Goal: Communication & Community: Answer question/provide support

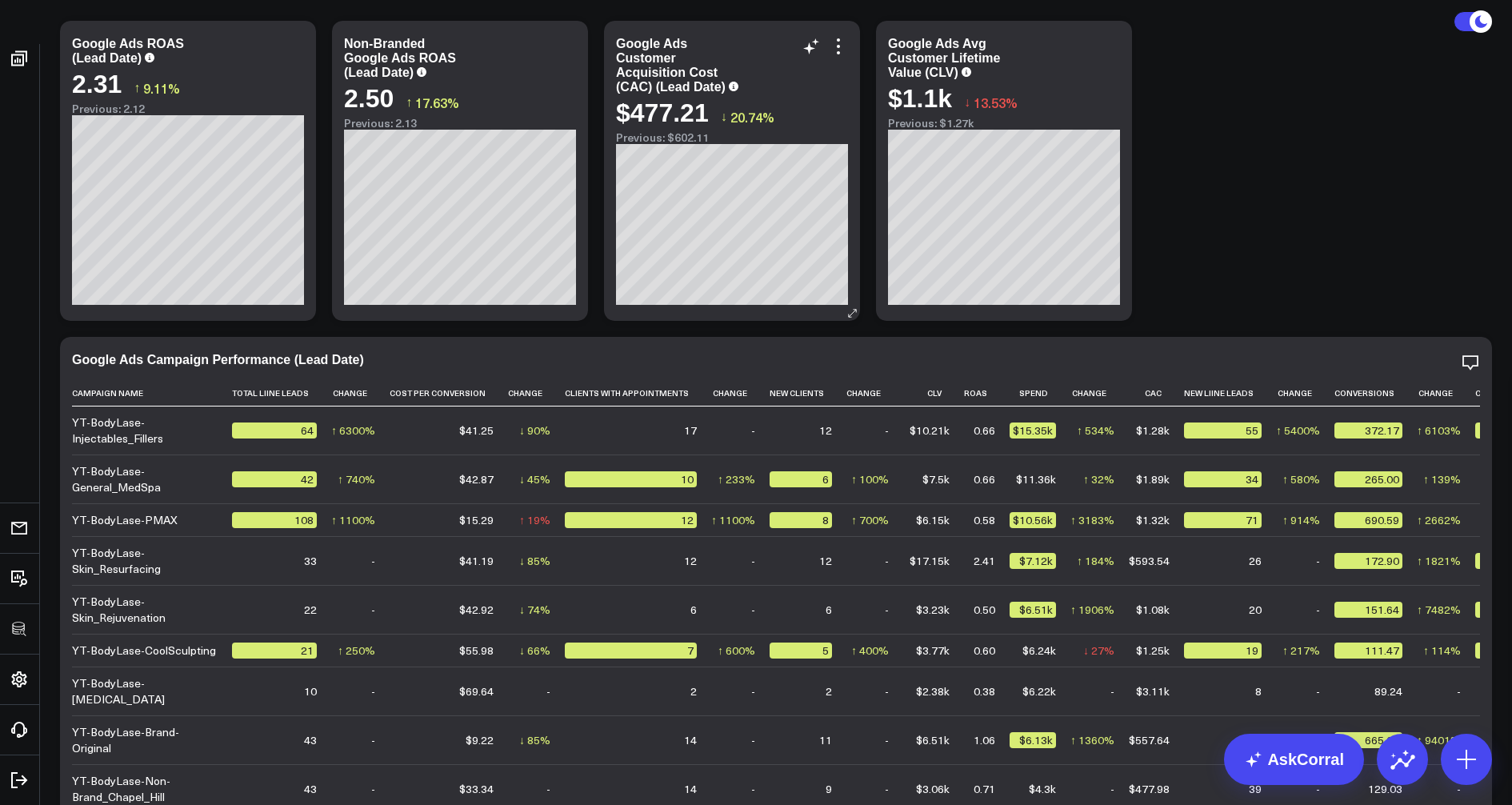
scroll to position [201, 0]
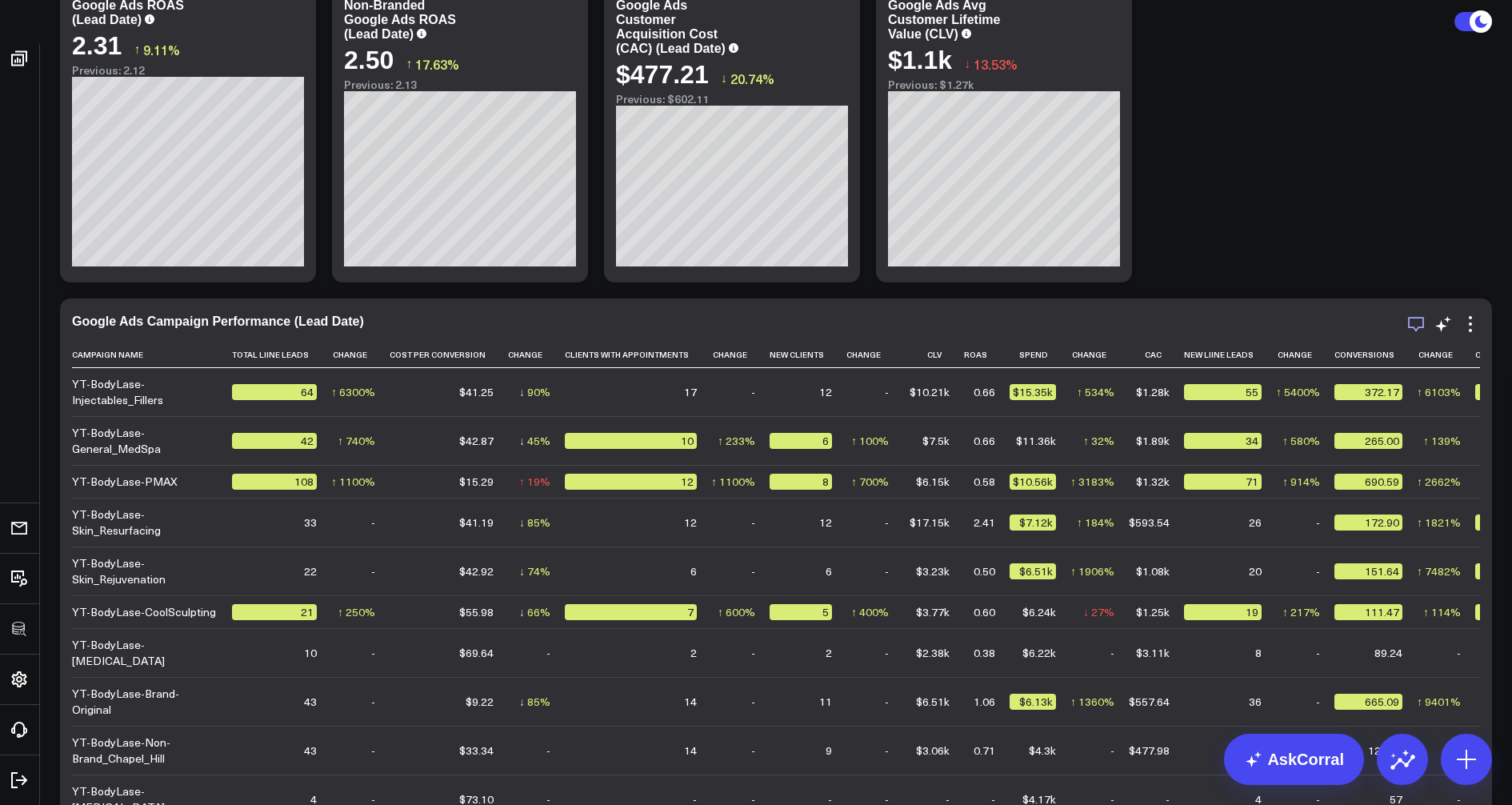
click at [1413, 322] on icon "button" at bounding box center [1415, 323] width 19 height 19
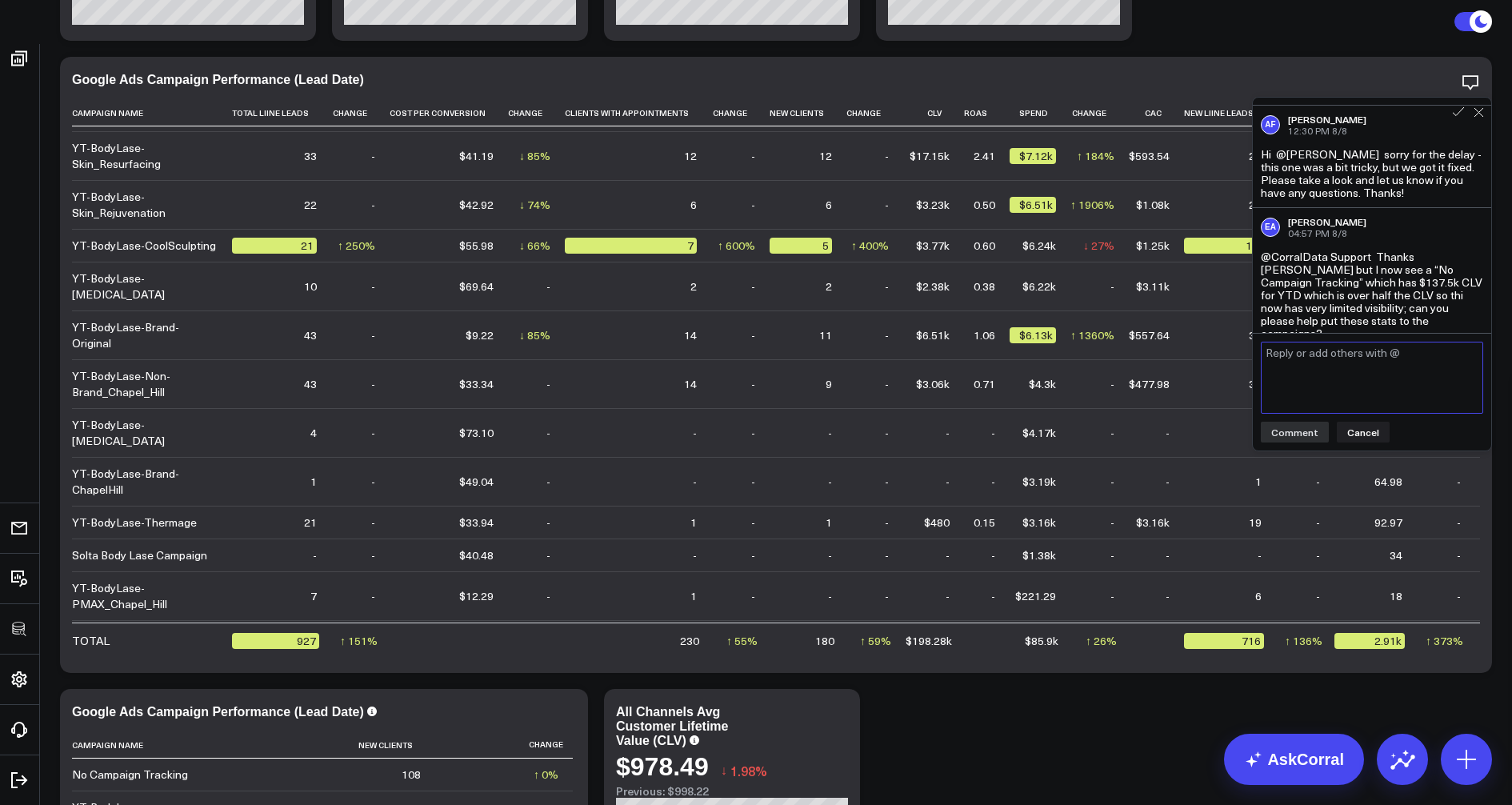
scroll to position [0, 0]
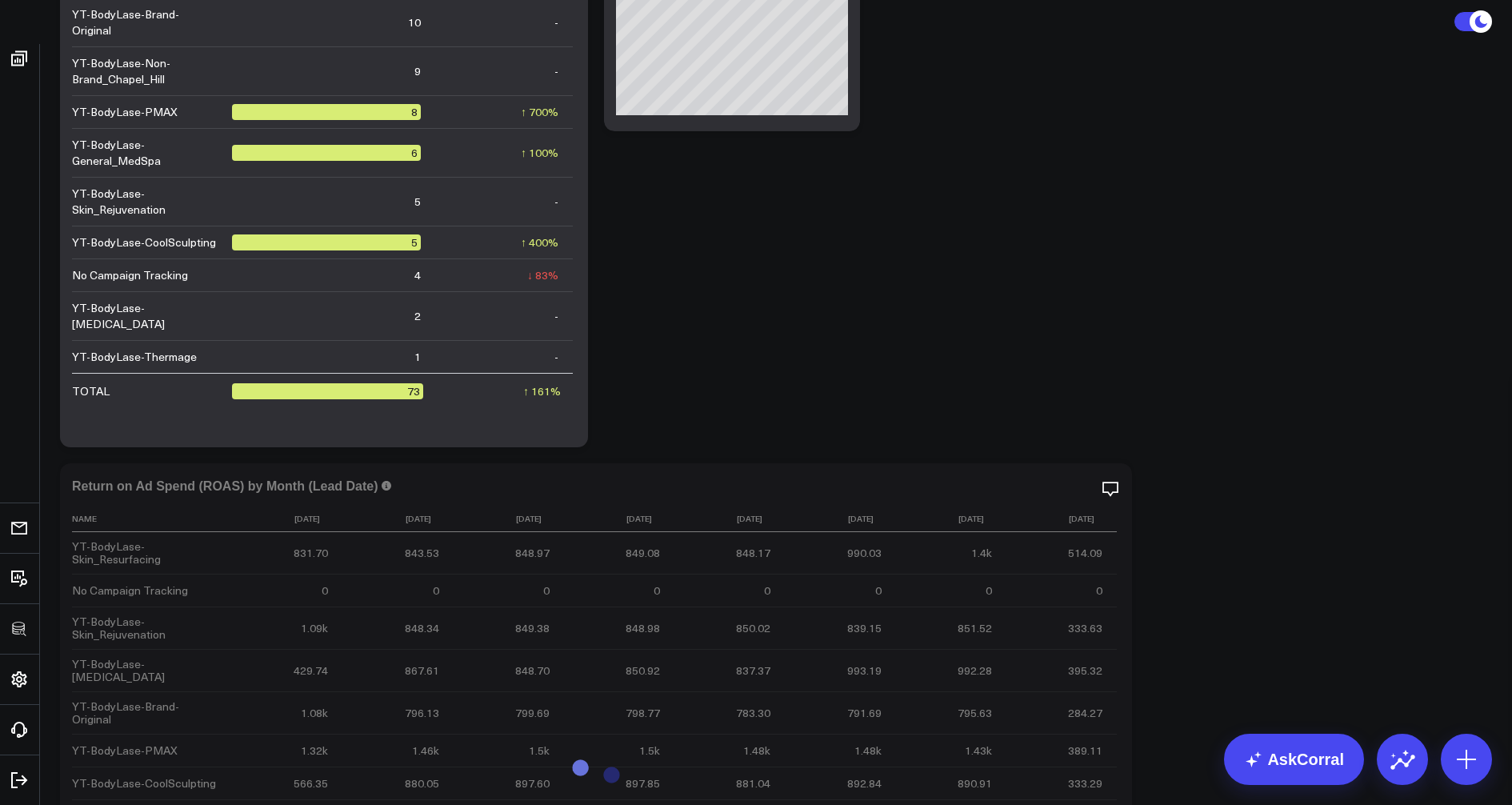
scroll to position [764, 0]
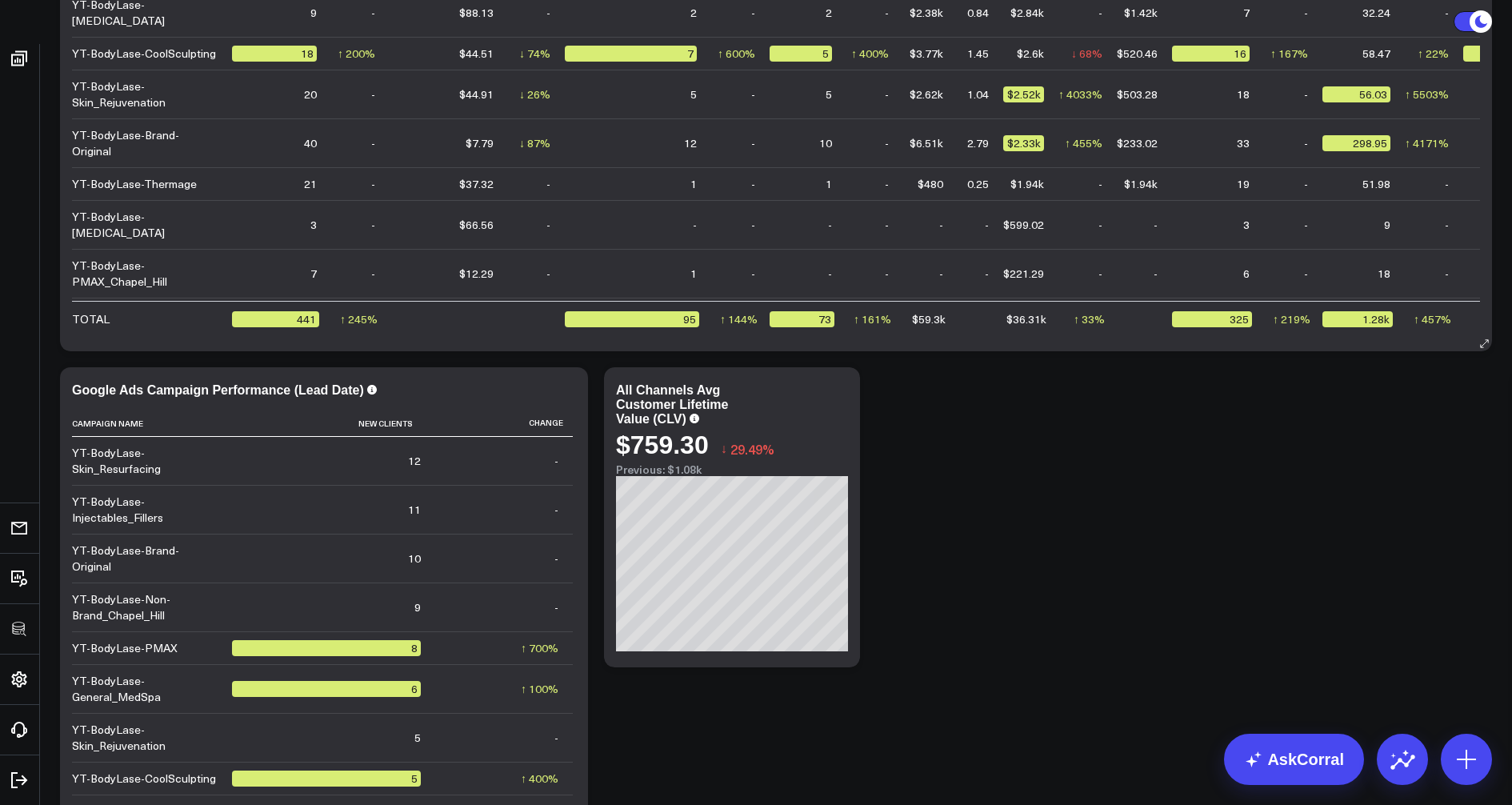
select select "7"
select select "2025"
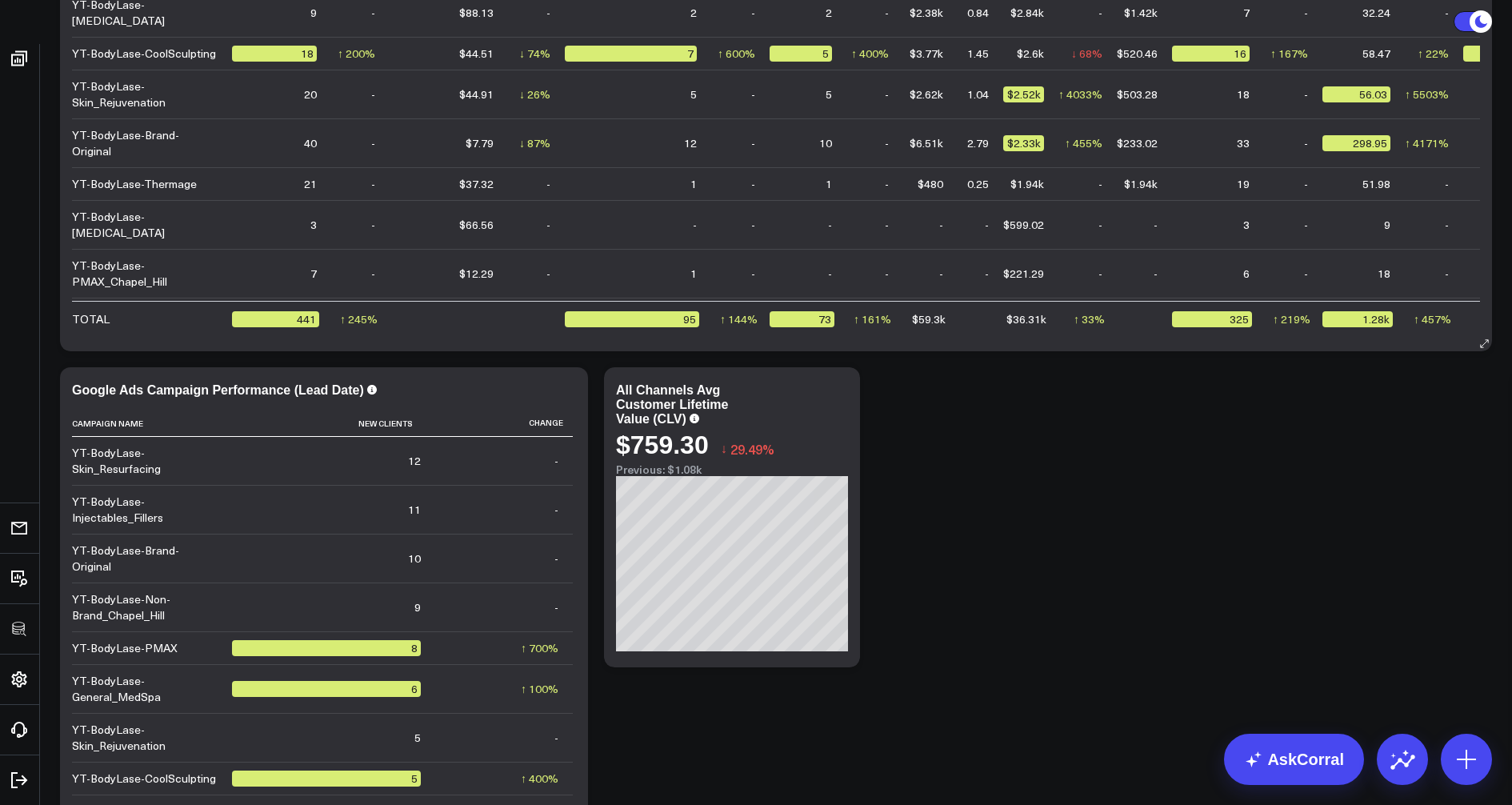
select select "2025"
type input "[DATE]"
select select "2025"
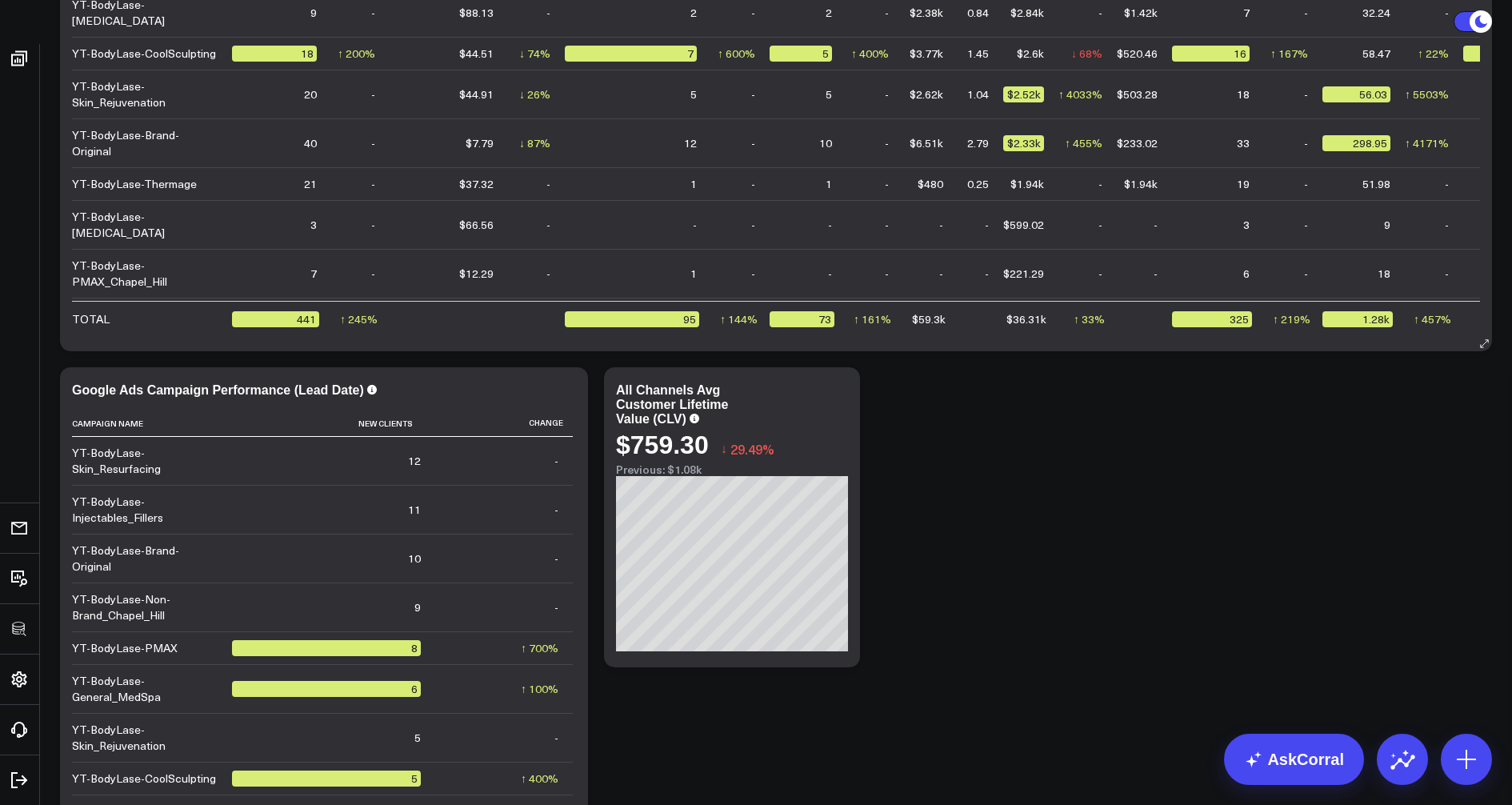
type input "[DATE]"
select select "2025"
select select "2"
select select "2025"
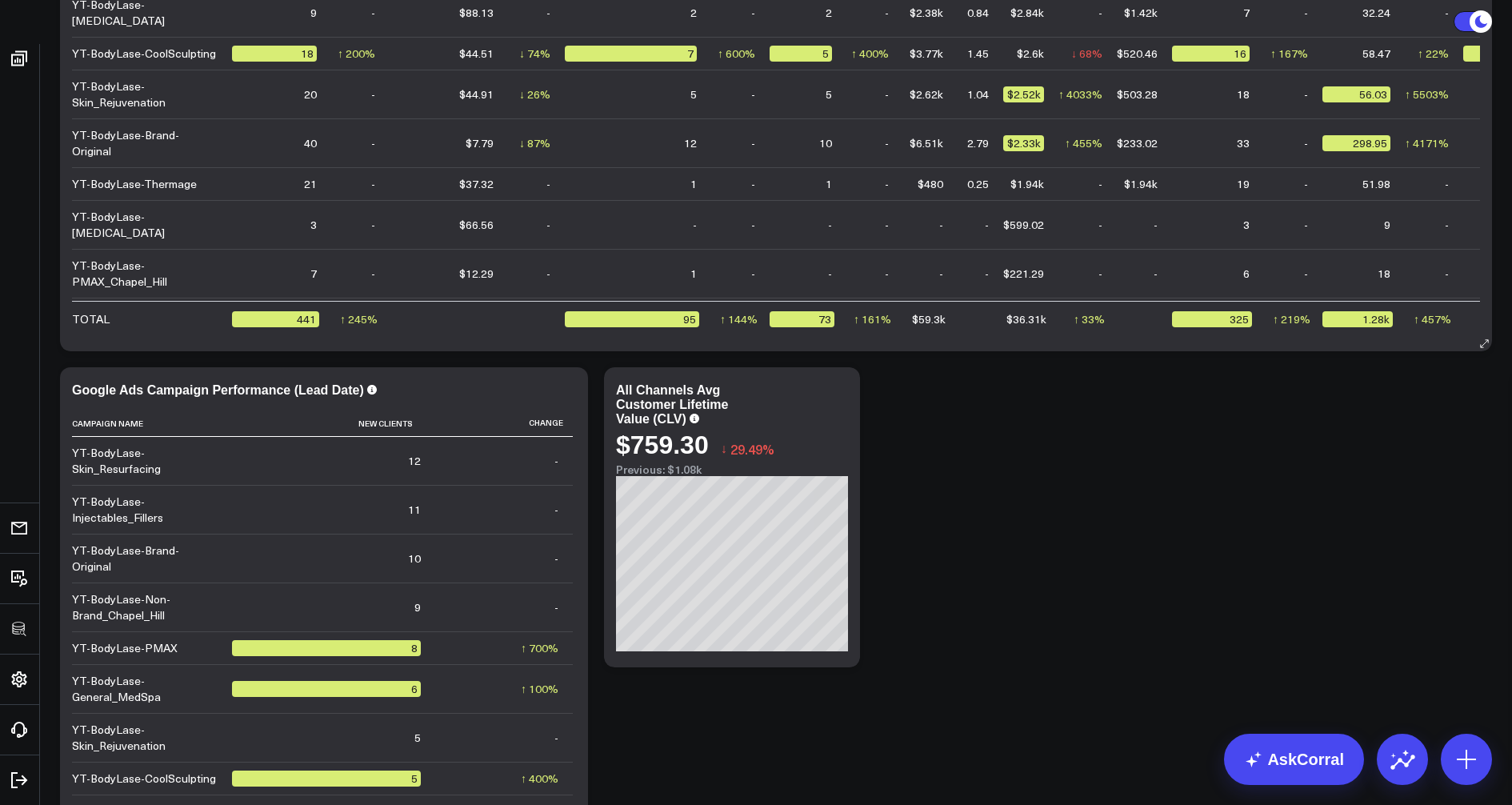
type input "[DATE]"
select select "2"
select select "2025"
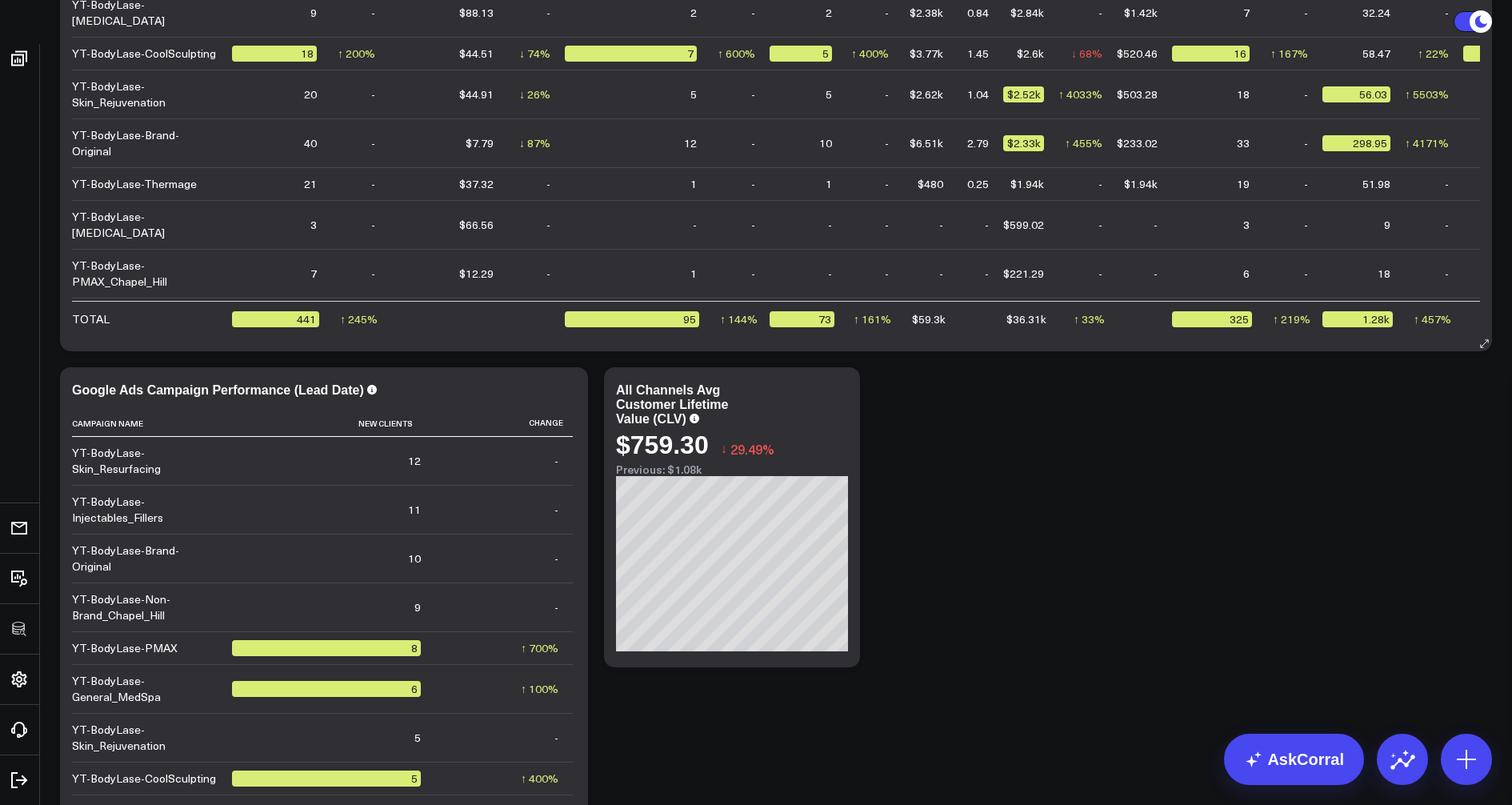
type input "[DATE]"
select select "2"
select select "2025"
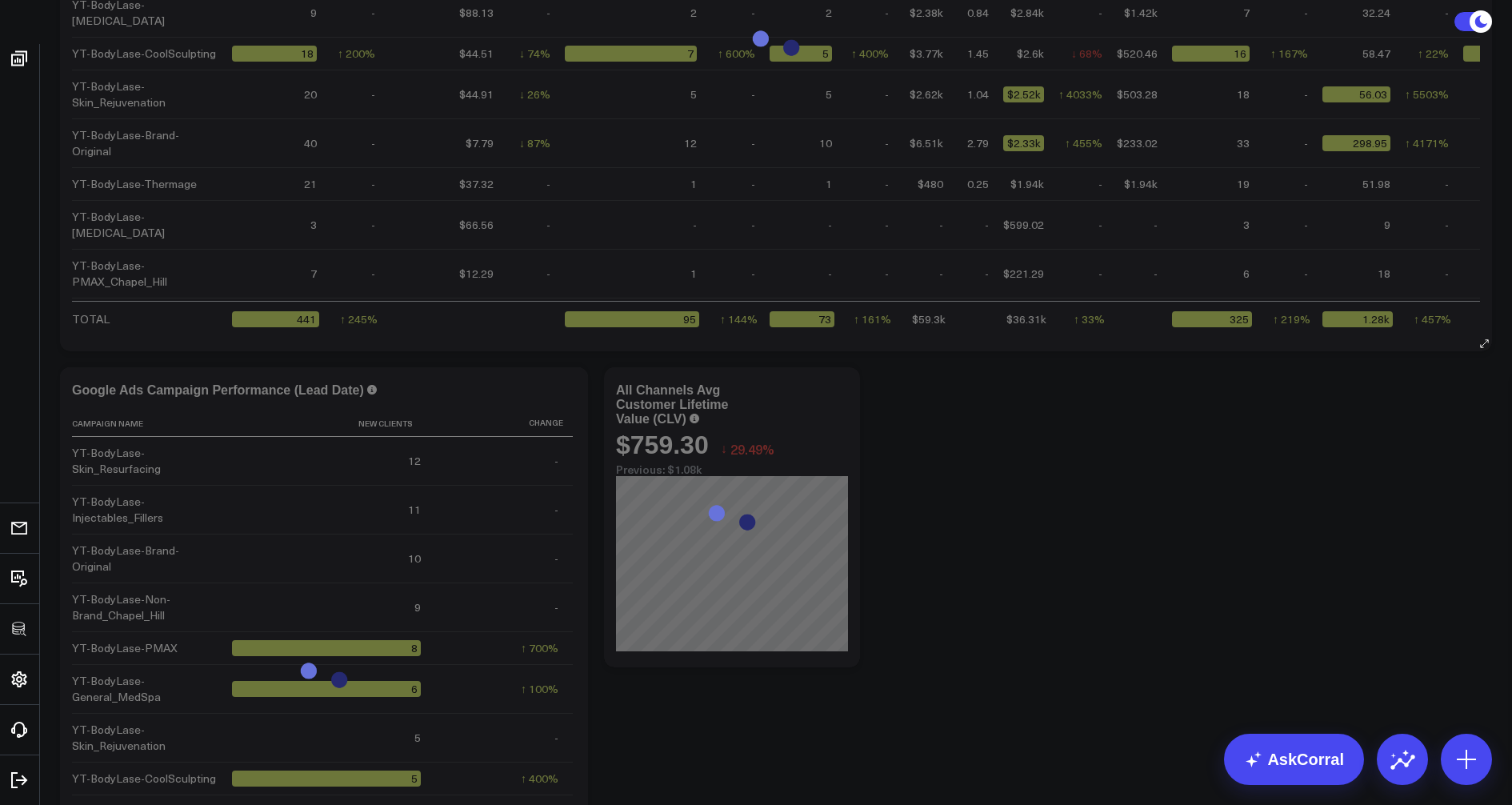
select select "7"
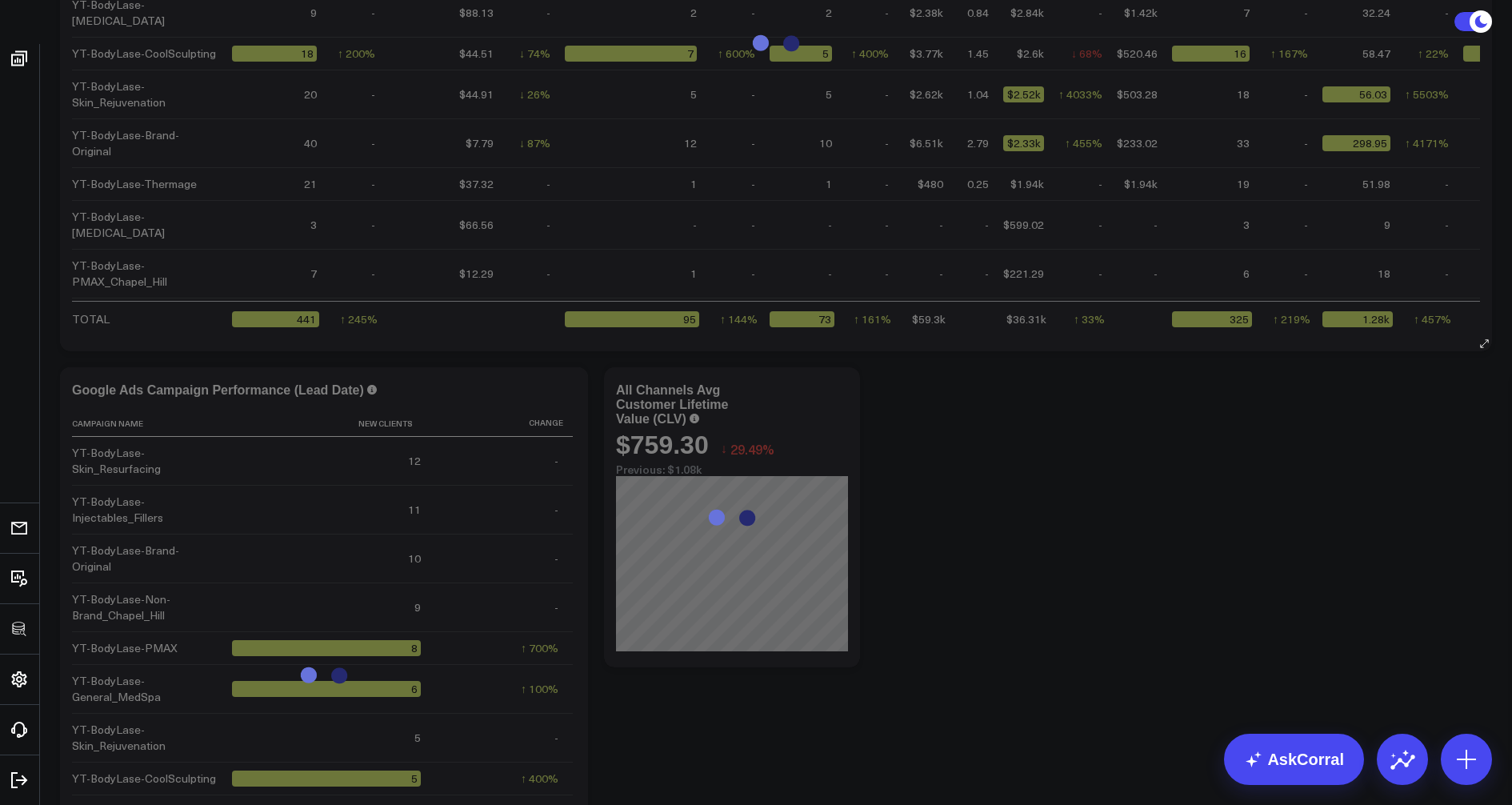
select select "2025"
type input "[DATE]"
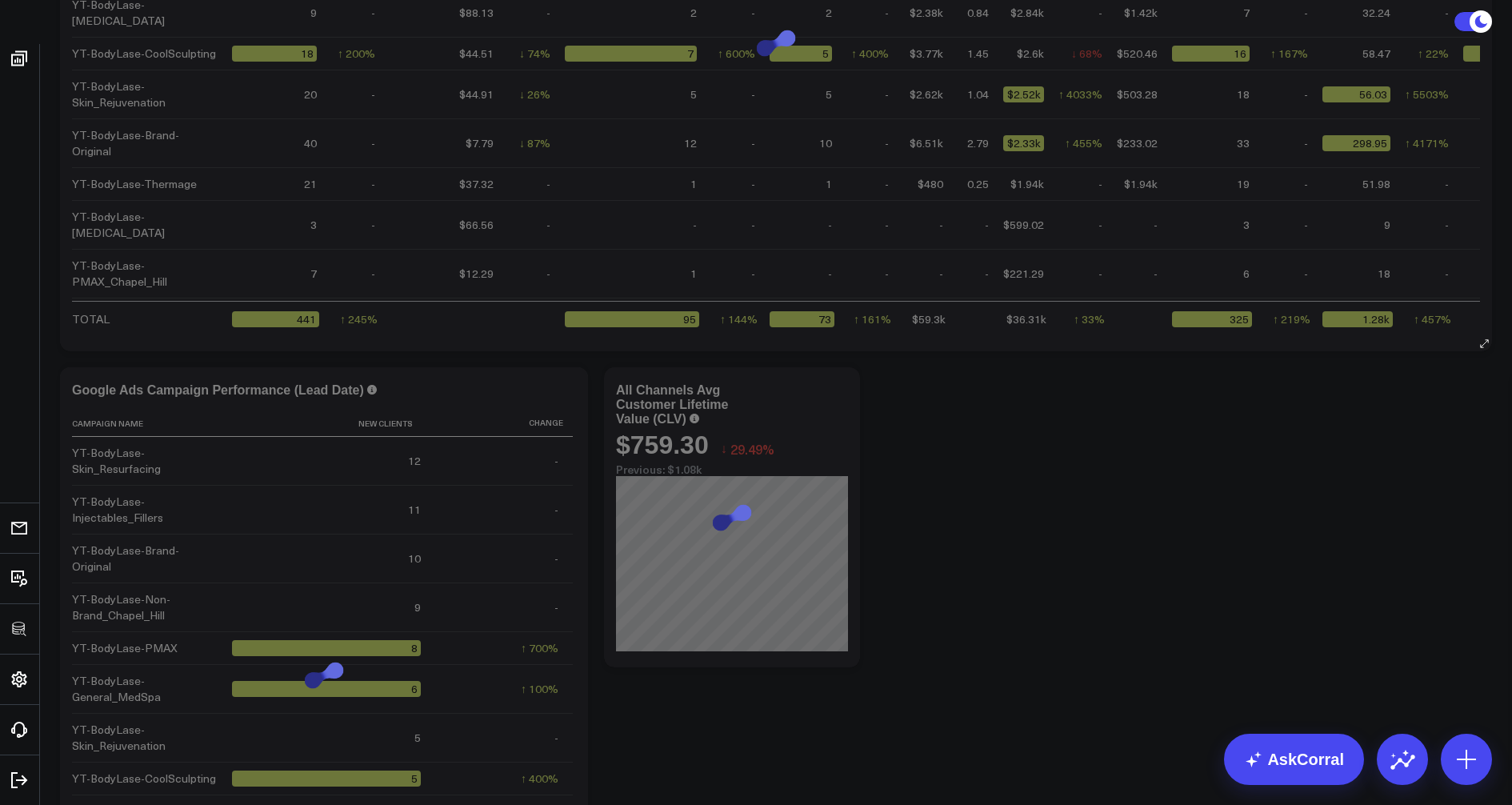
select select "2025"
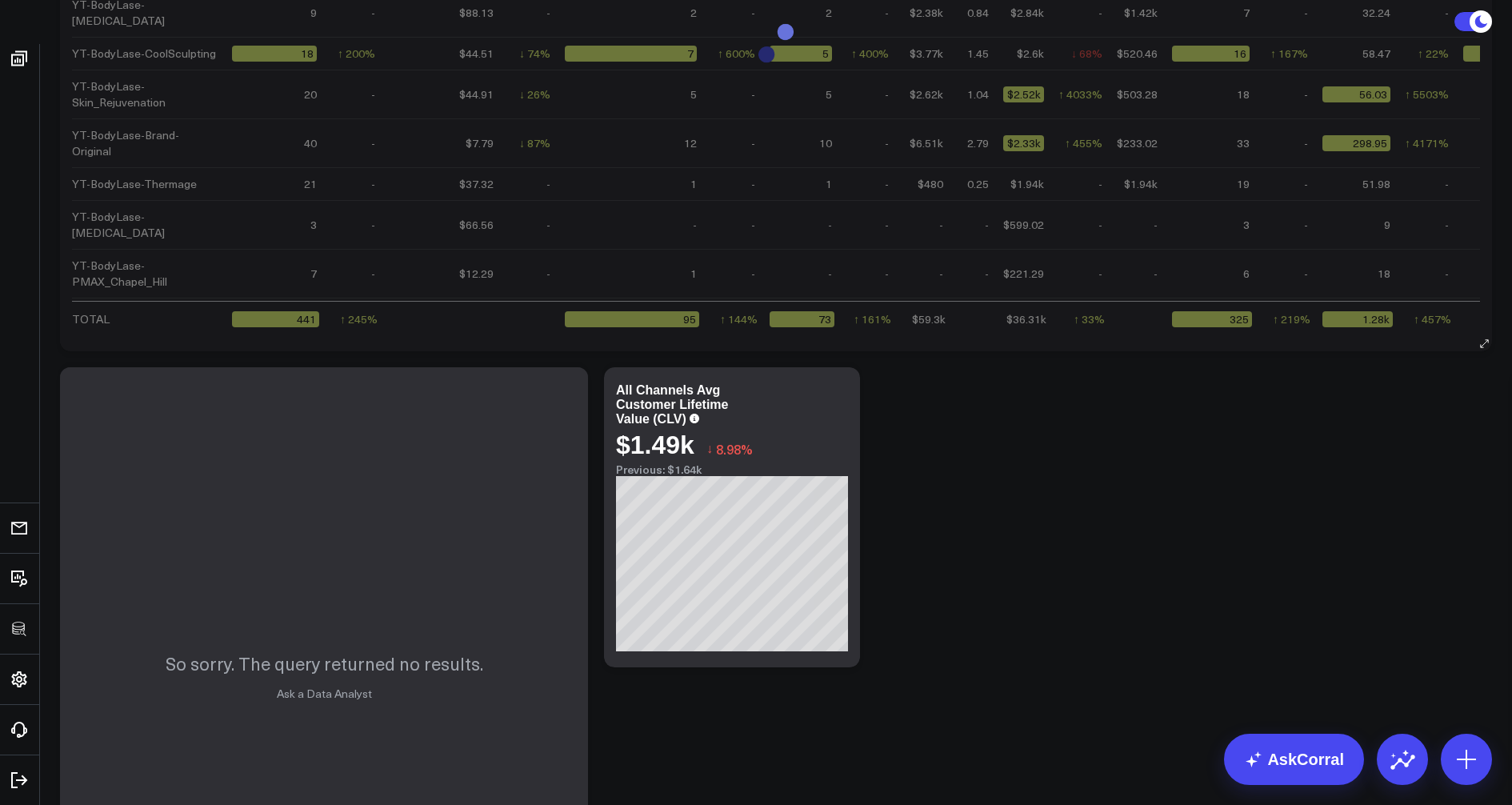
select select "2"
select select "2025"
type input "[DATE]"
select select "2"
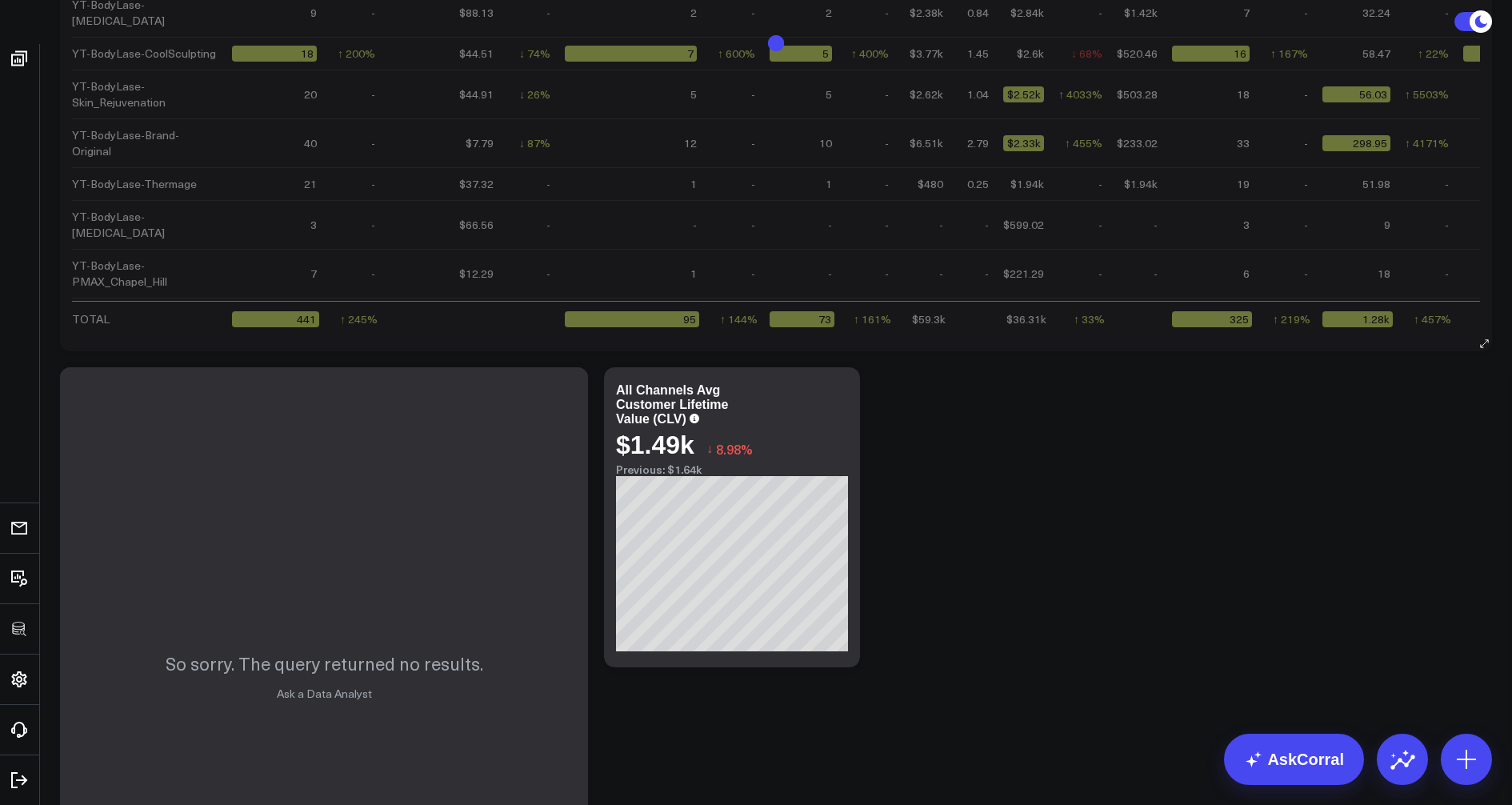
select select "2025"
select select "2"
select select "2025"
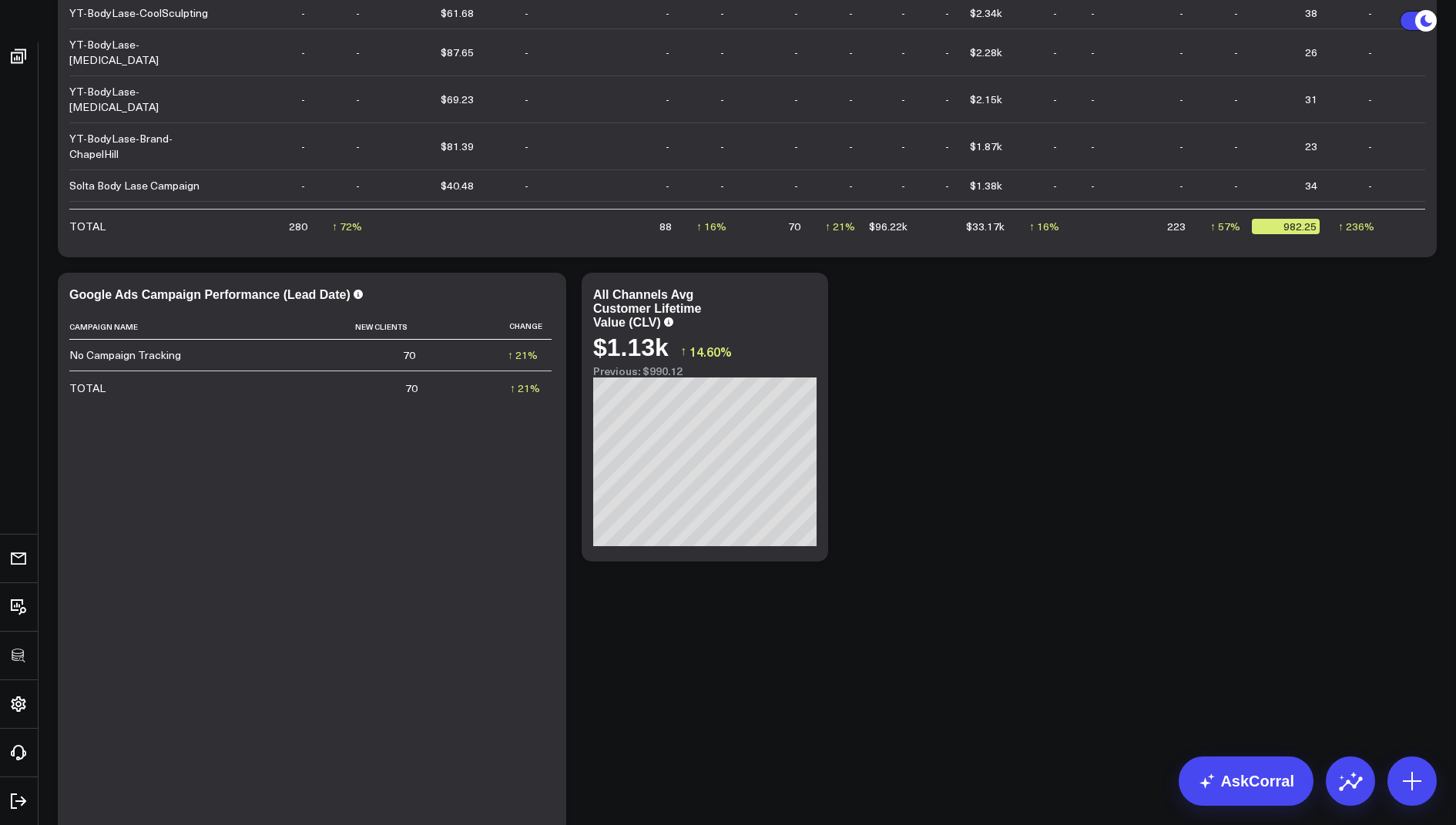
scroll to position [77, 0]
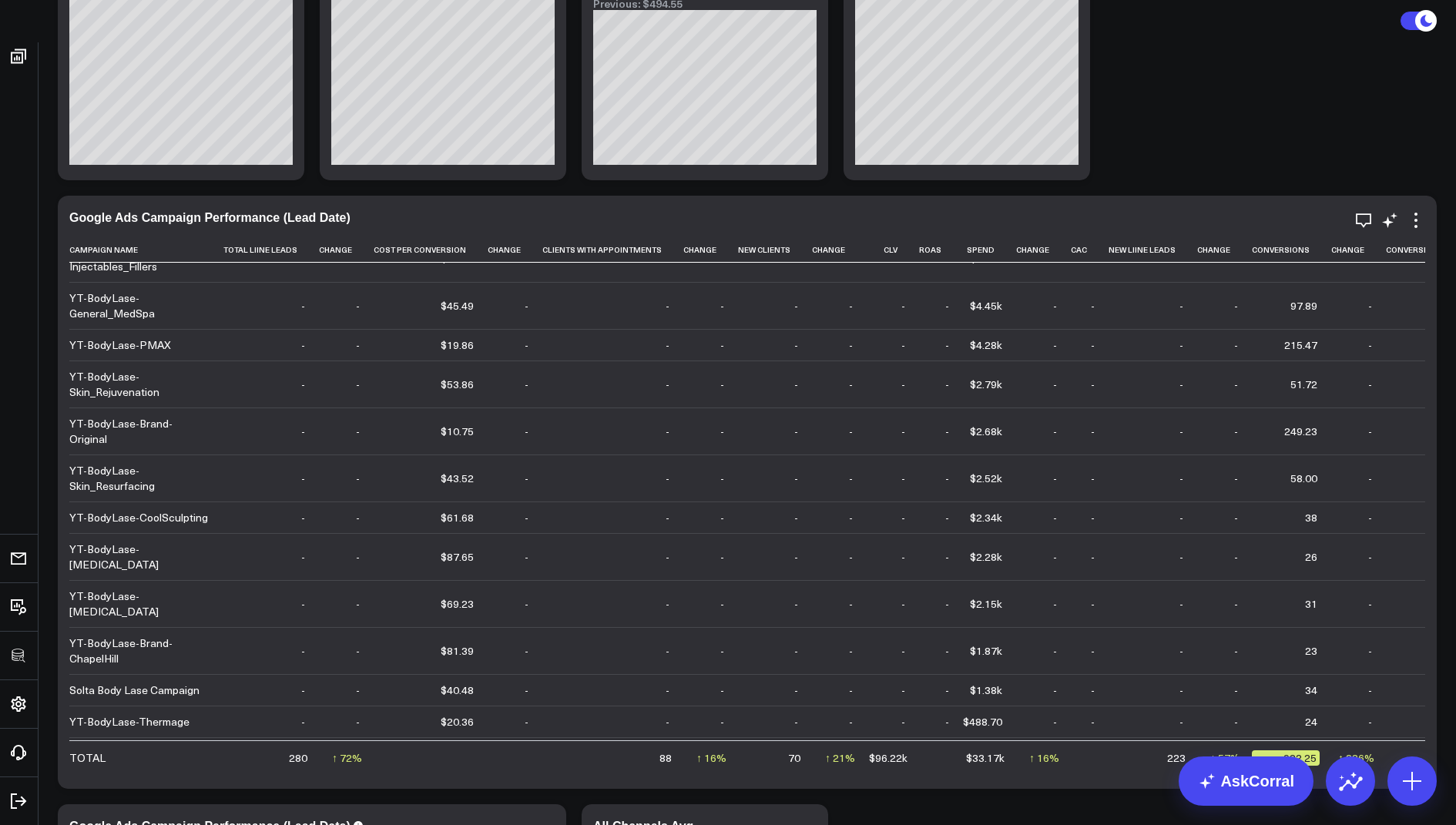
scroll to position [337, 0]
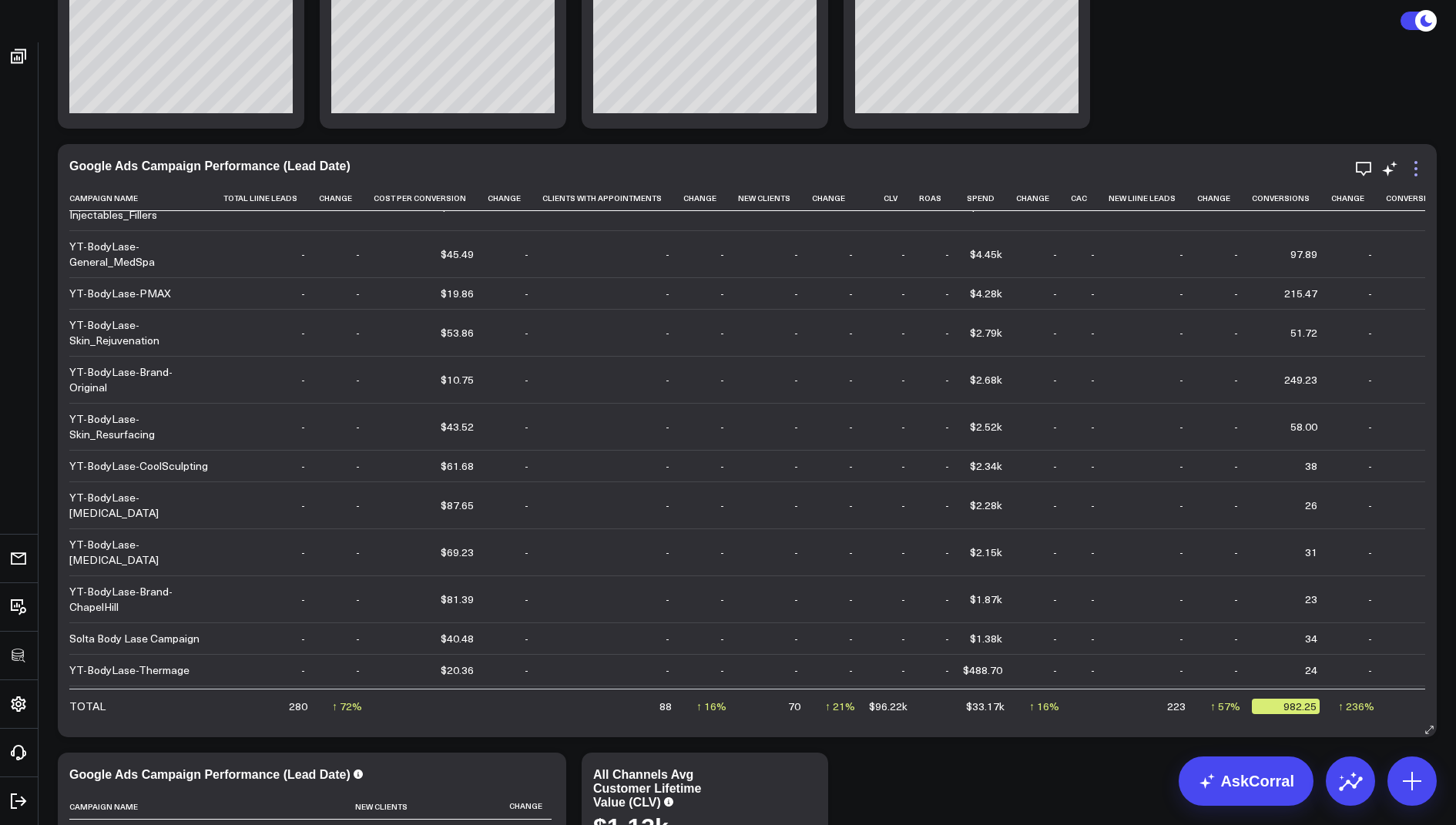
click at [1412, 172] on icon at bounding box center [1415, 168] width 18 height 18
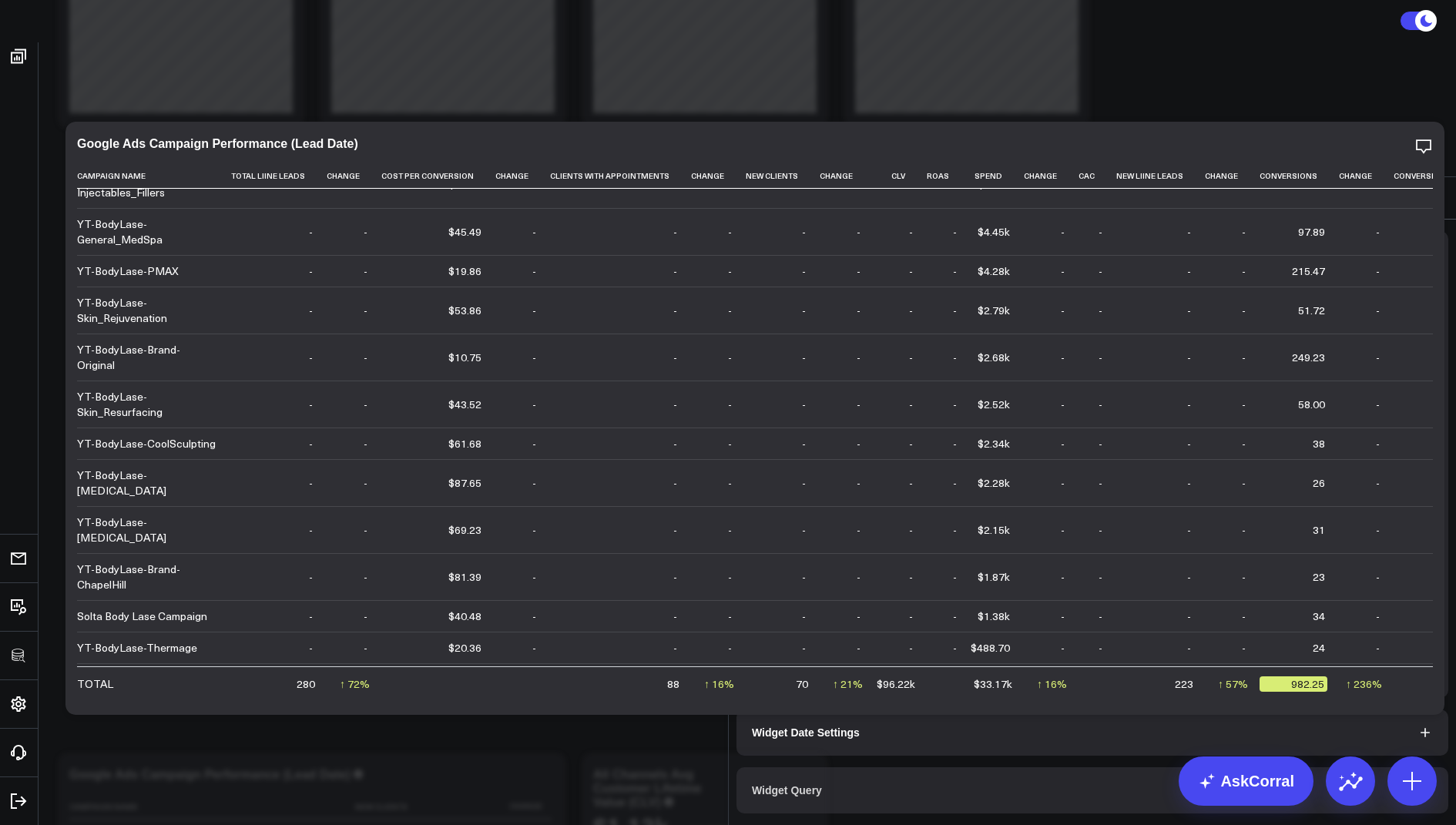
click at [788, 768] on button "Widget Query" at bounding box center [1092, 791] width 712 height 47
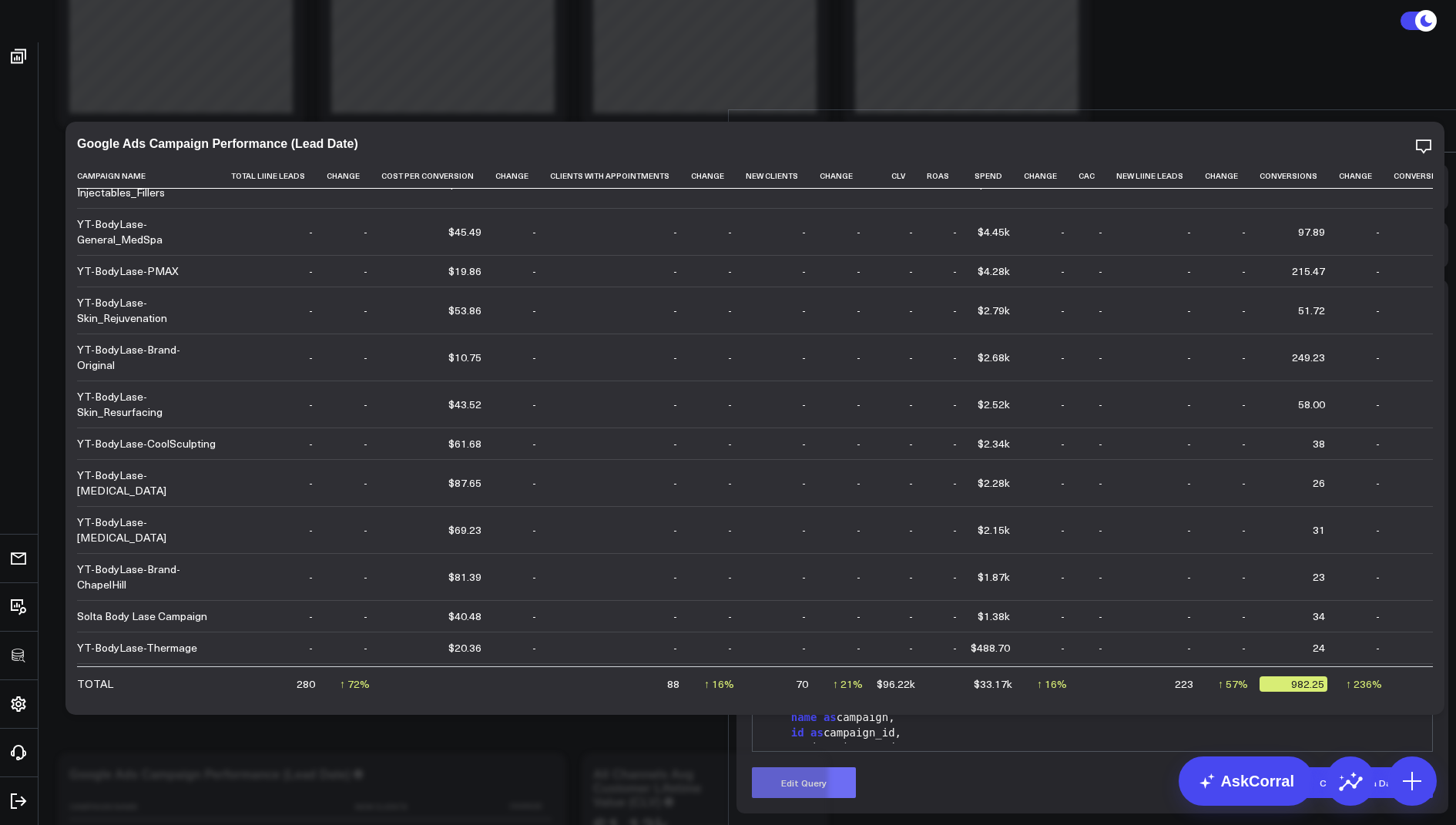
click at [784, 768] on button "Edit Query" at bounding box center [804, 783] width 104 height 30
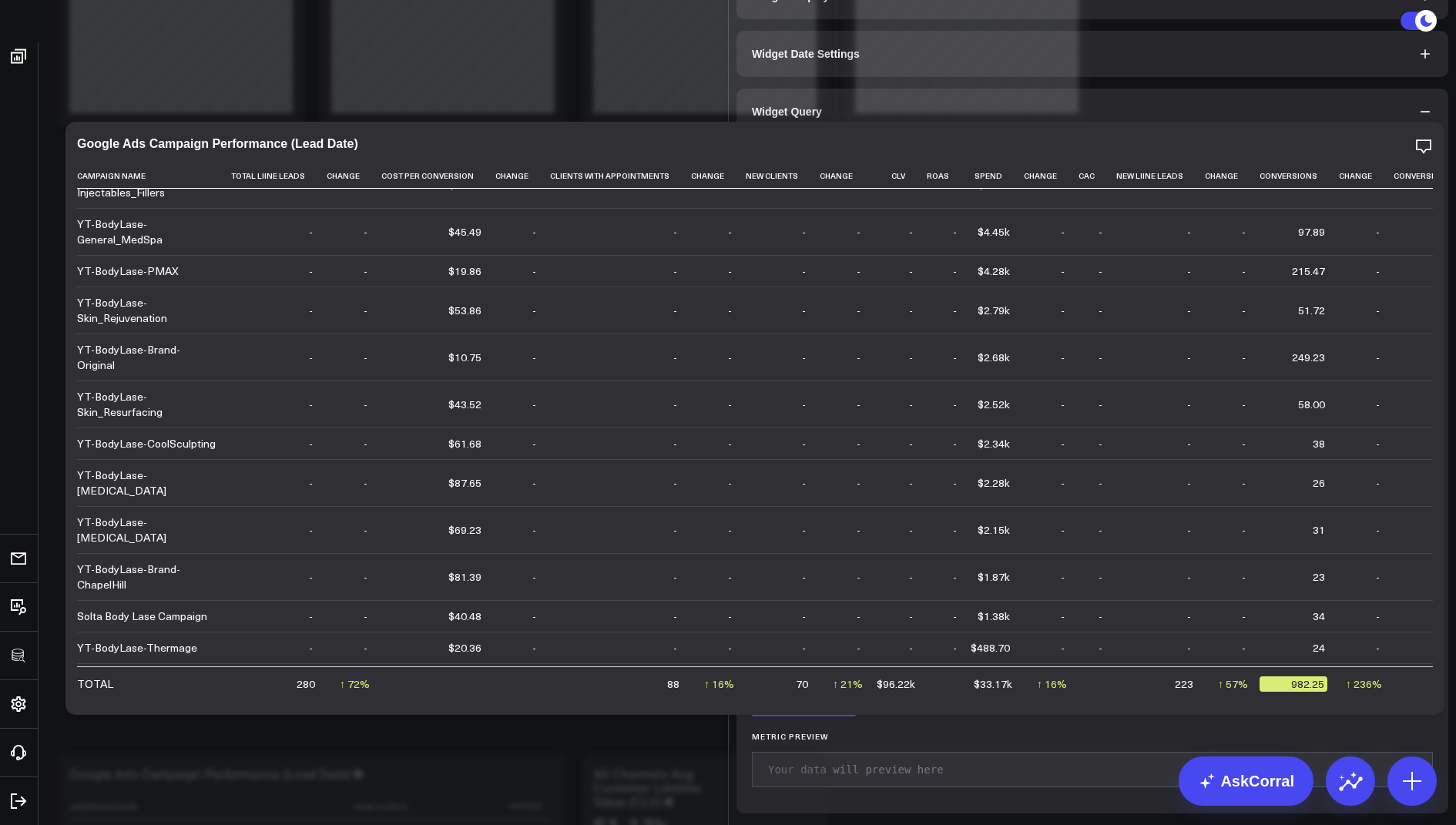
scroll to position [1434, 0]
drag, startPoint x: 982, startPoint y: 554, endPoint x: 939, endPoint y: 142, distance: 414.2
click at [939, 142] on div "Widget Query Manually edit your query or ask our AI to modify it for you. Edit …" at bounding box center [1092, 451] width 712 height 725
click at [1026, 520] on div "ON d.campaign_id = [DOMAIN_NAME]" at bounding box center [1092, 513] width 664 height 15
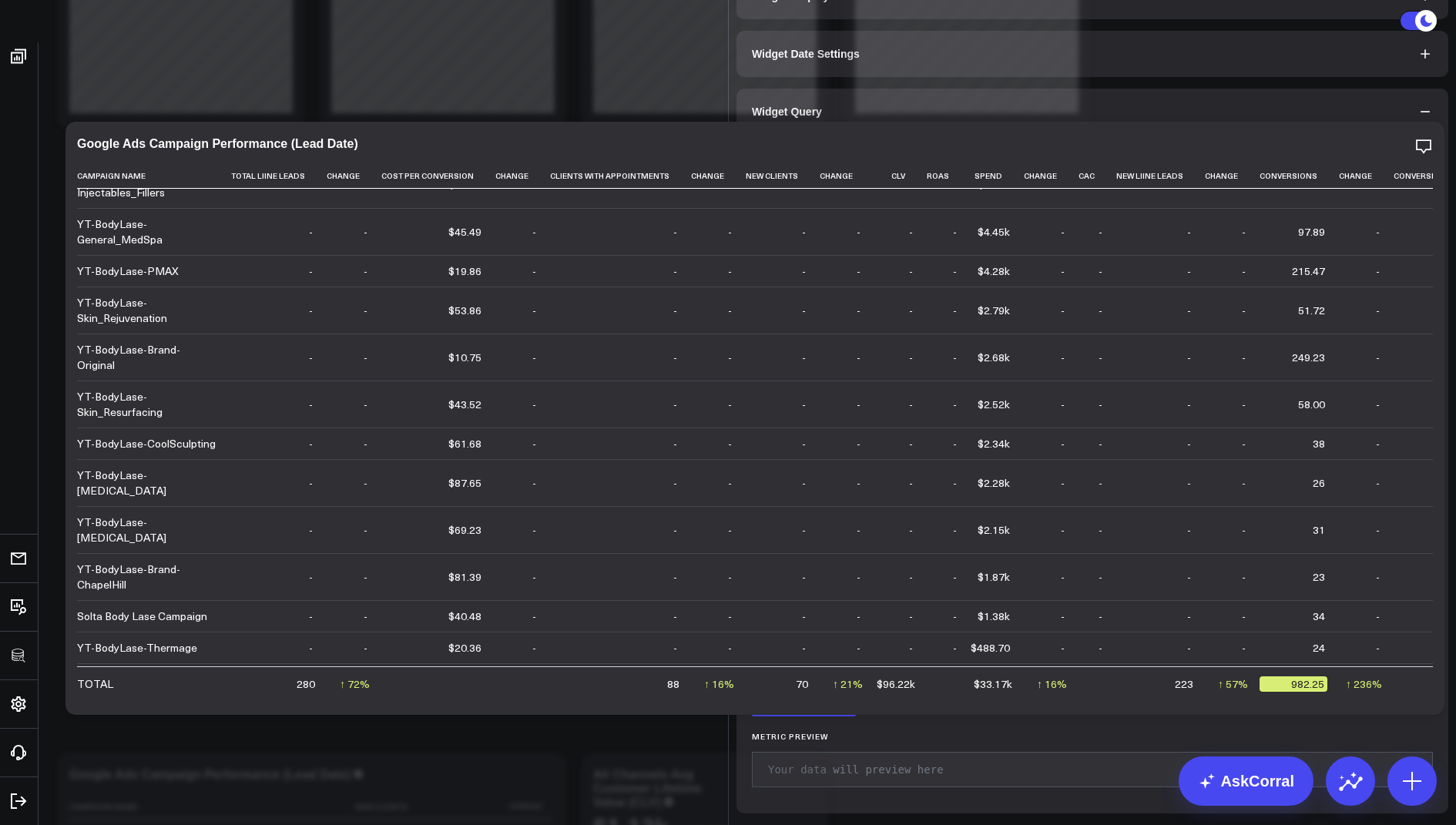
drag, startPoint x: 976, startPoint y: 563, endPoint x: 1012, endPoint y: -42, distance: 606.1
copy div "GROUP BY 1 , 2 ), liine_leads AS ( SELECT campaign_id, COUNT ( DISTINCT ( CASE …"
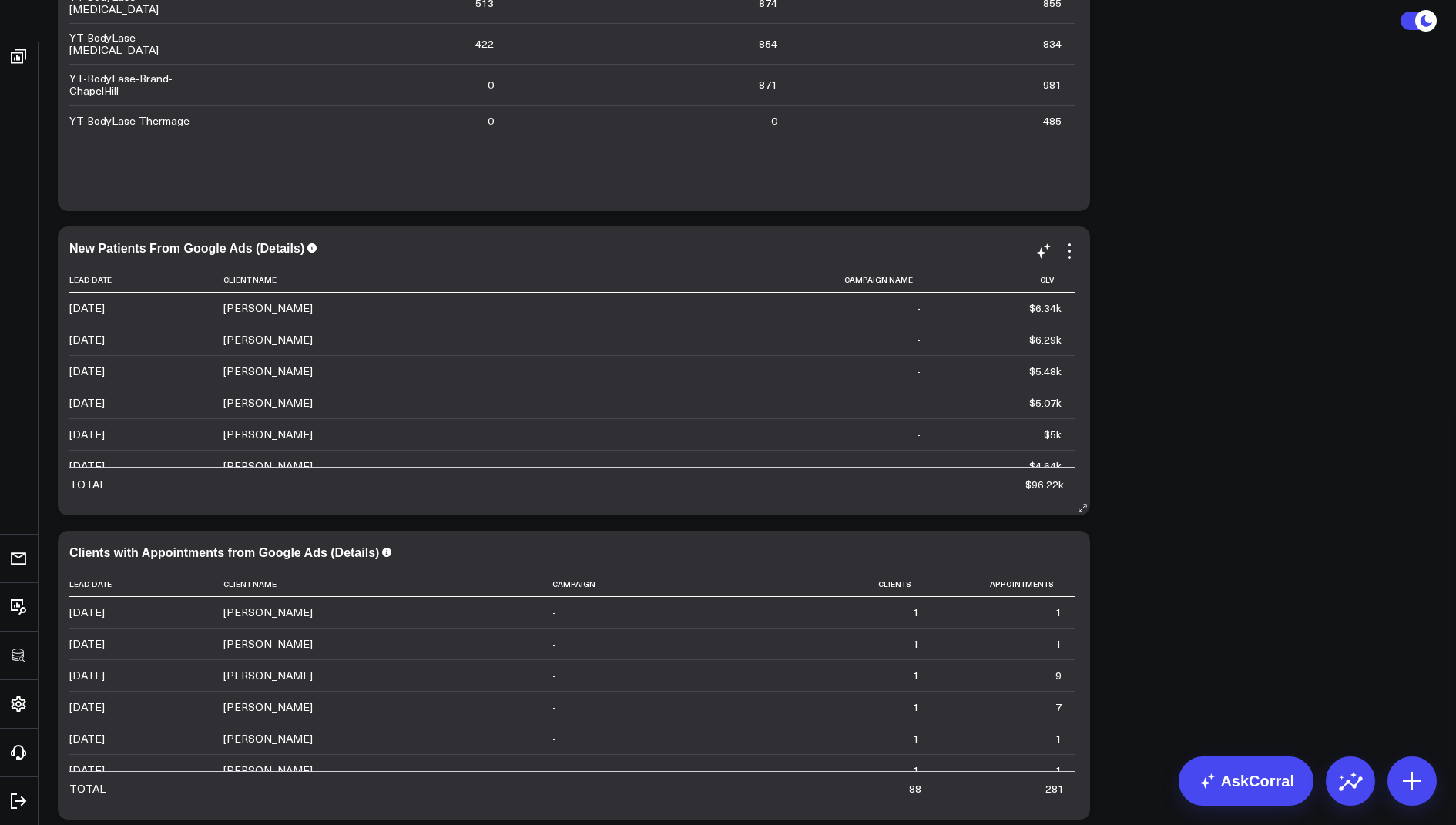
scroll to position [2659, 0]
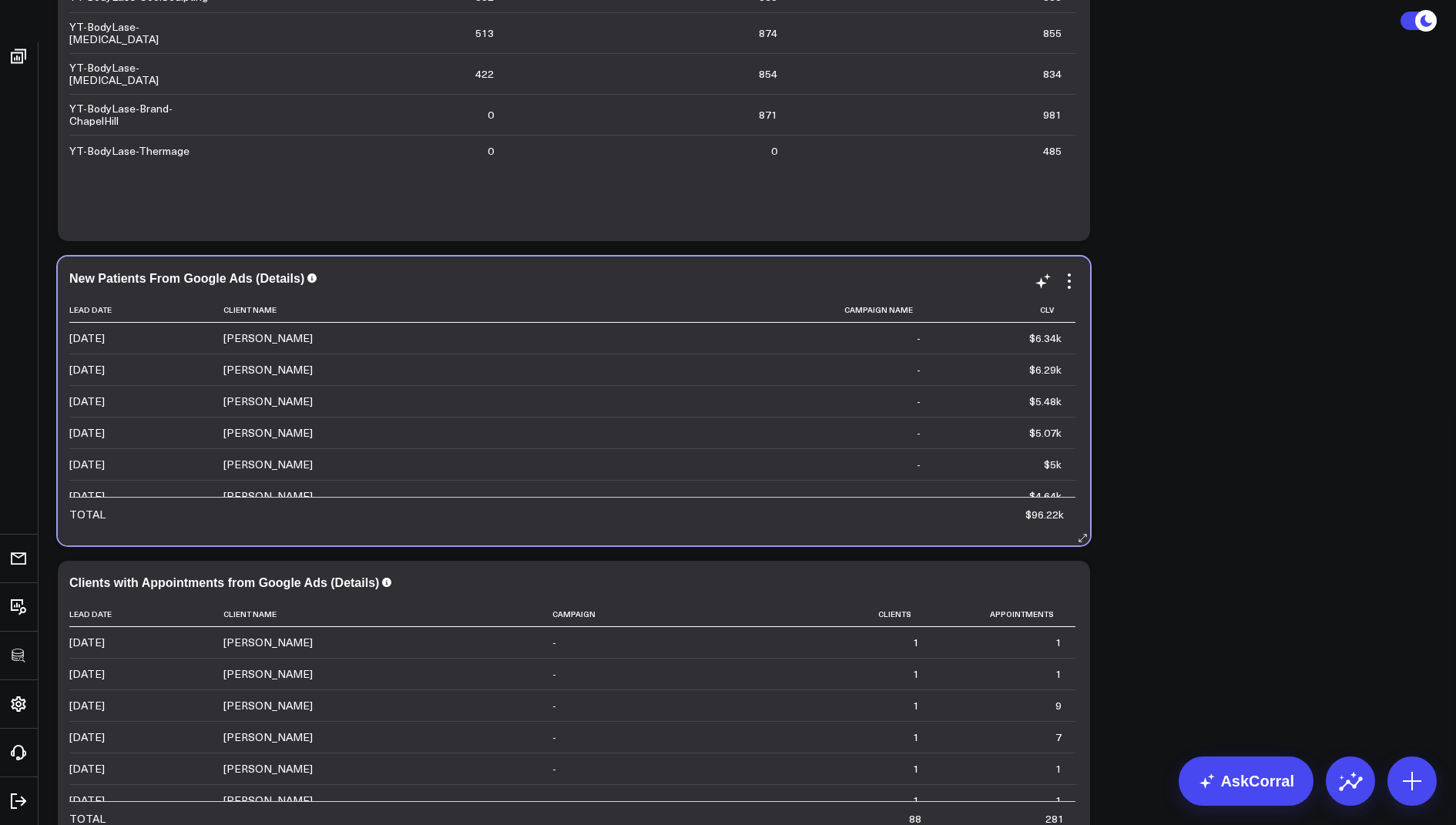
click at [308, 349] on td "[PERSON_NAME]" at bounding box center [467, 338] width 489 height 30
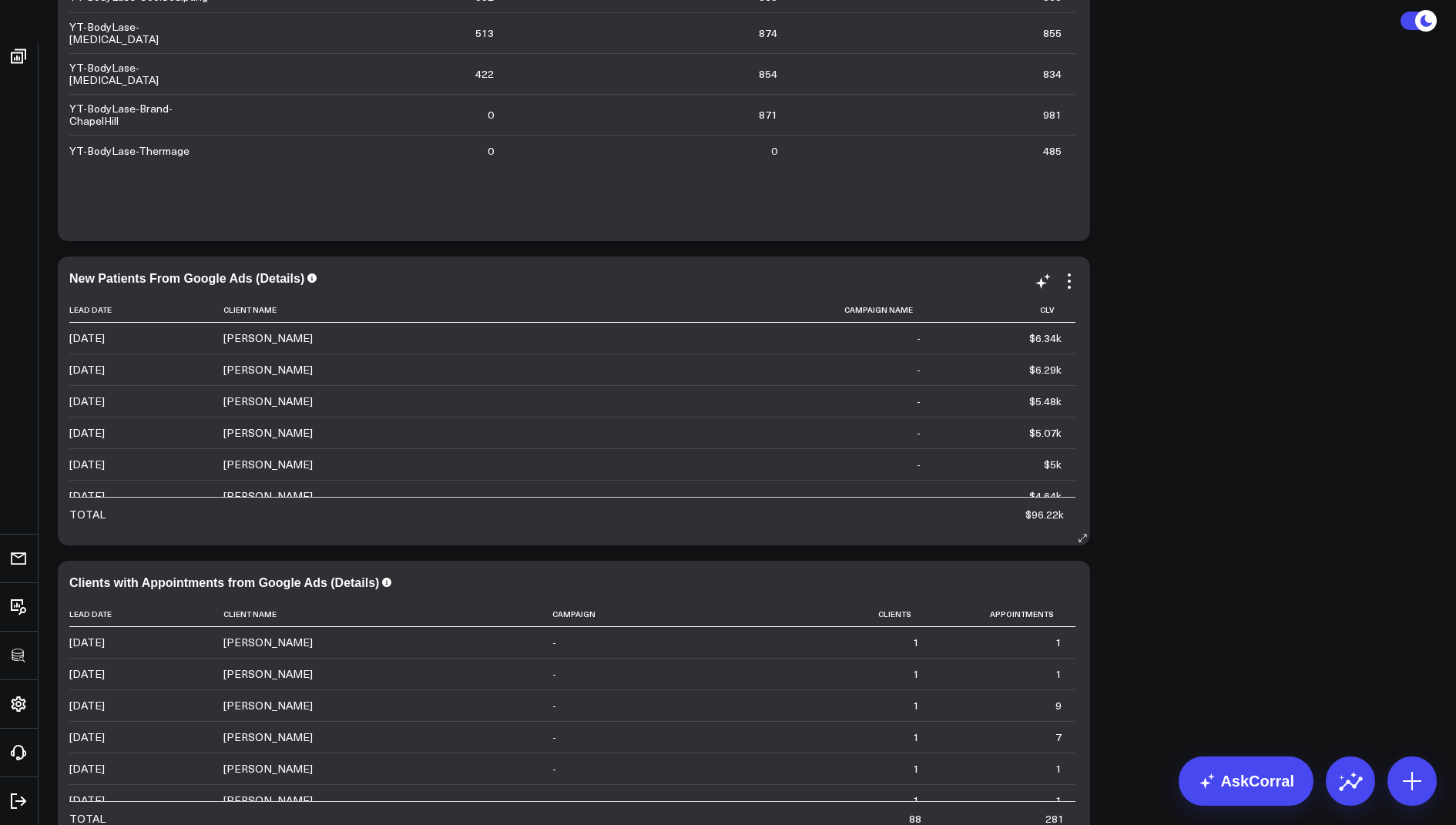
click at [281, 335] on div "[PERSON_NAME]" at bounding box center [268, 338] width 89 height 15
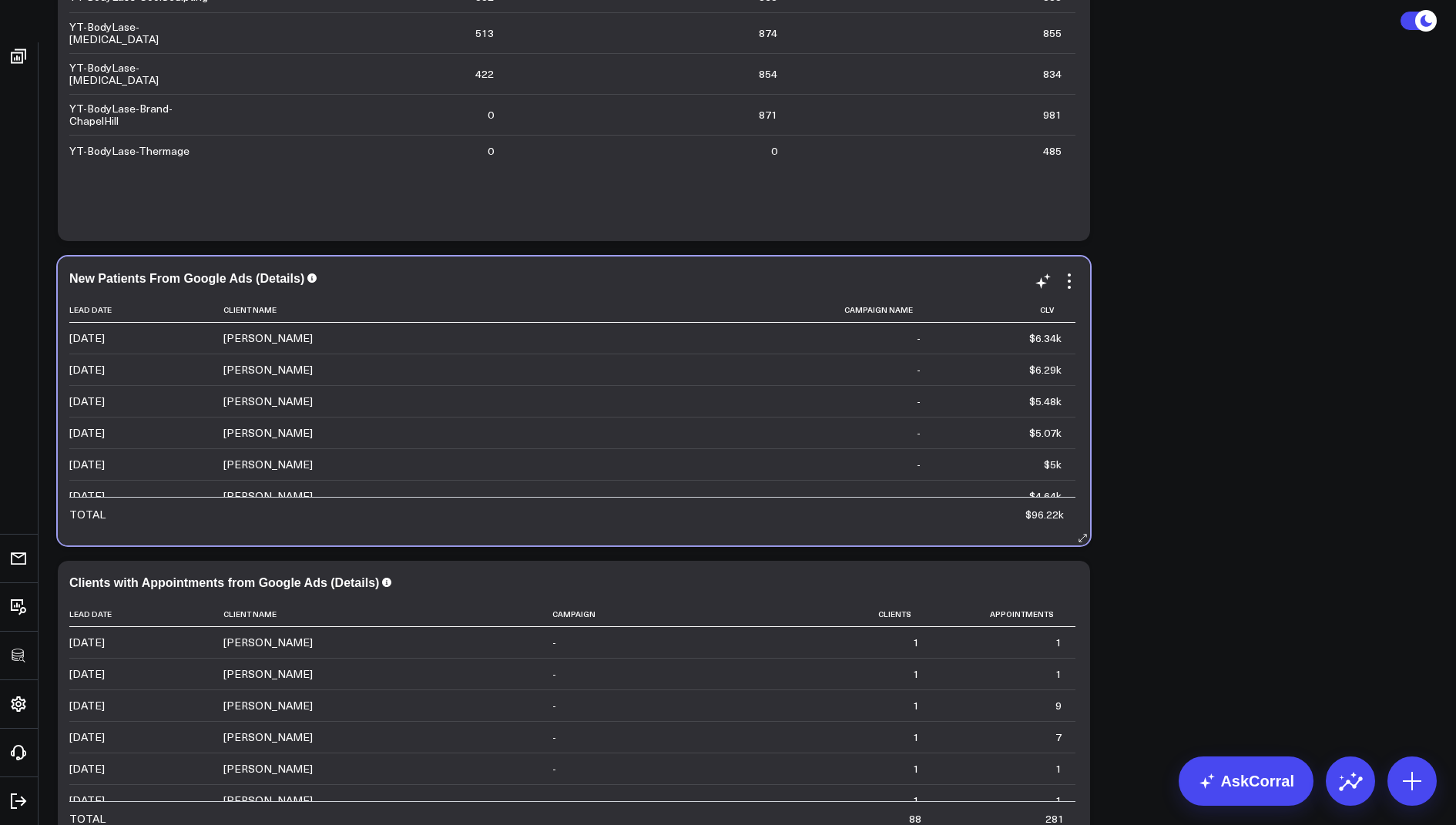
click at [281, 335] on div "[PERSON_NAME]" at bounding box center [268, 338] width 89 height 15
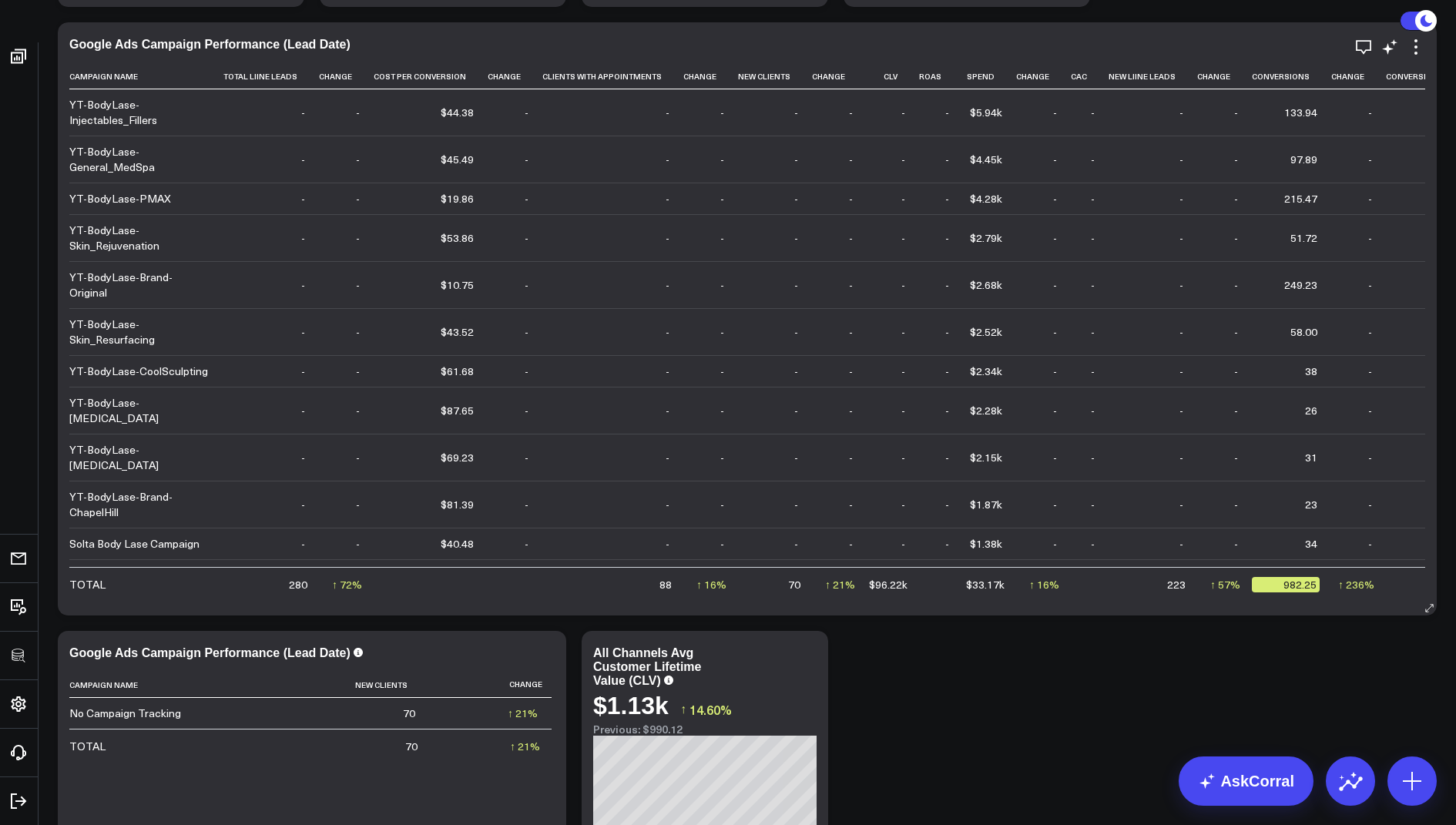
scroll to position [346, 0]
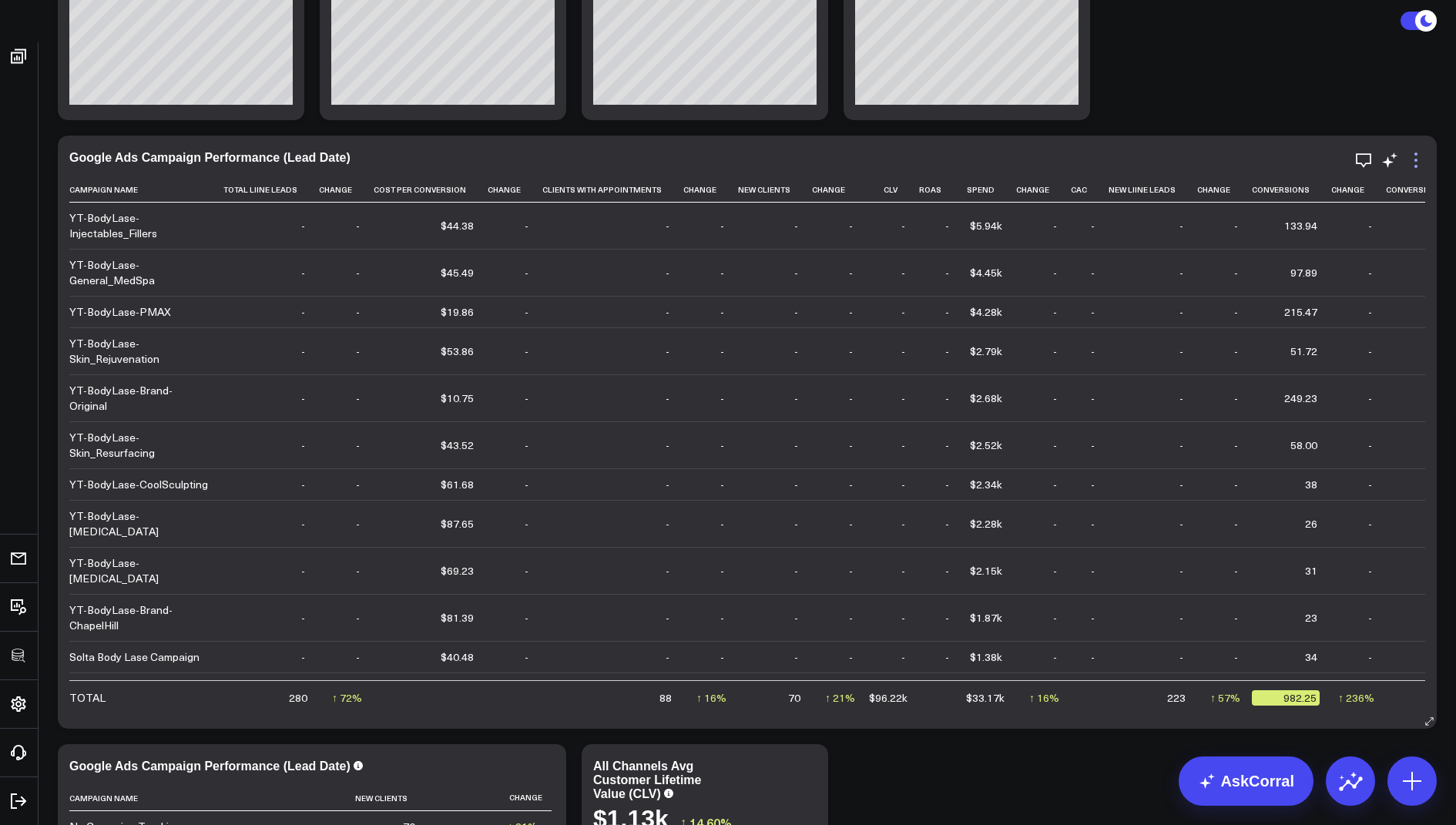
click at [1411, 165] on icon at bounding box center [1415, 159] width 18 height 18
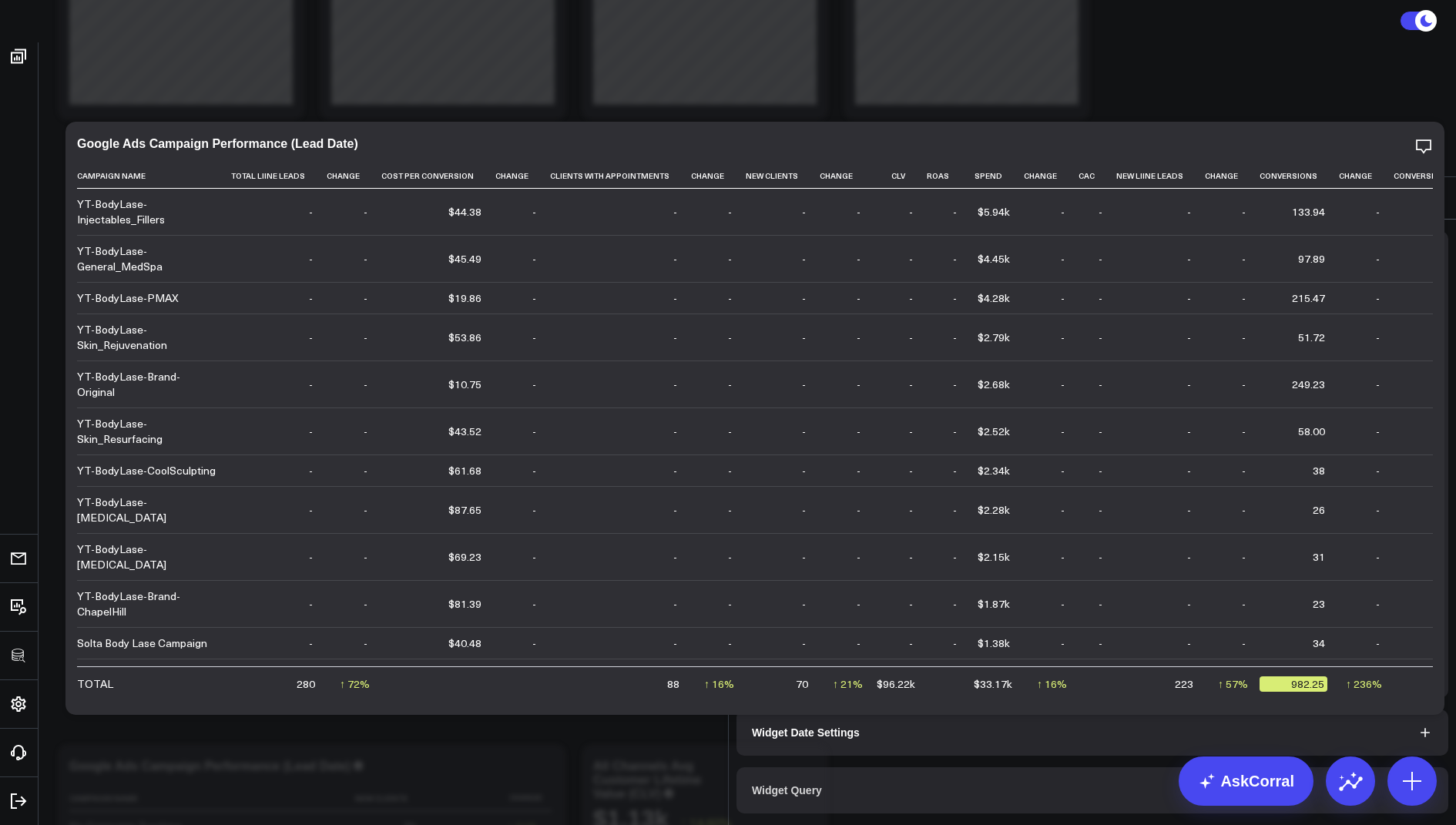
click at [804, 784] on span "Widget Query" at bounding box center [787, 790] width 70 height 12
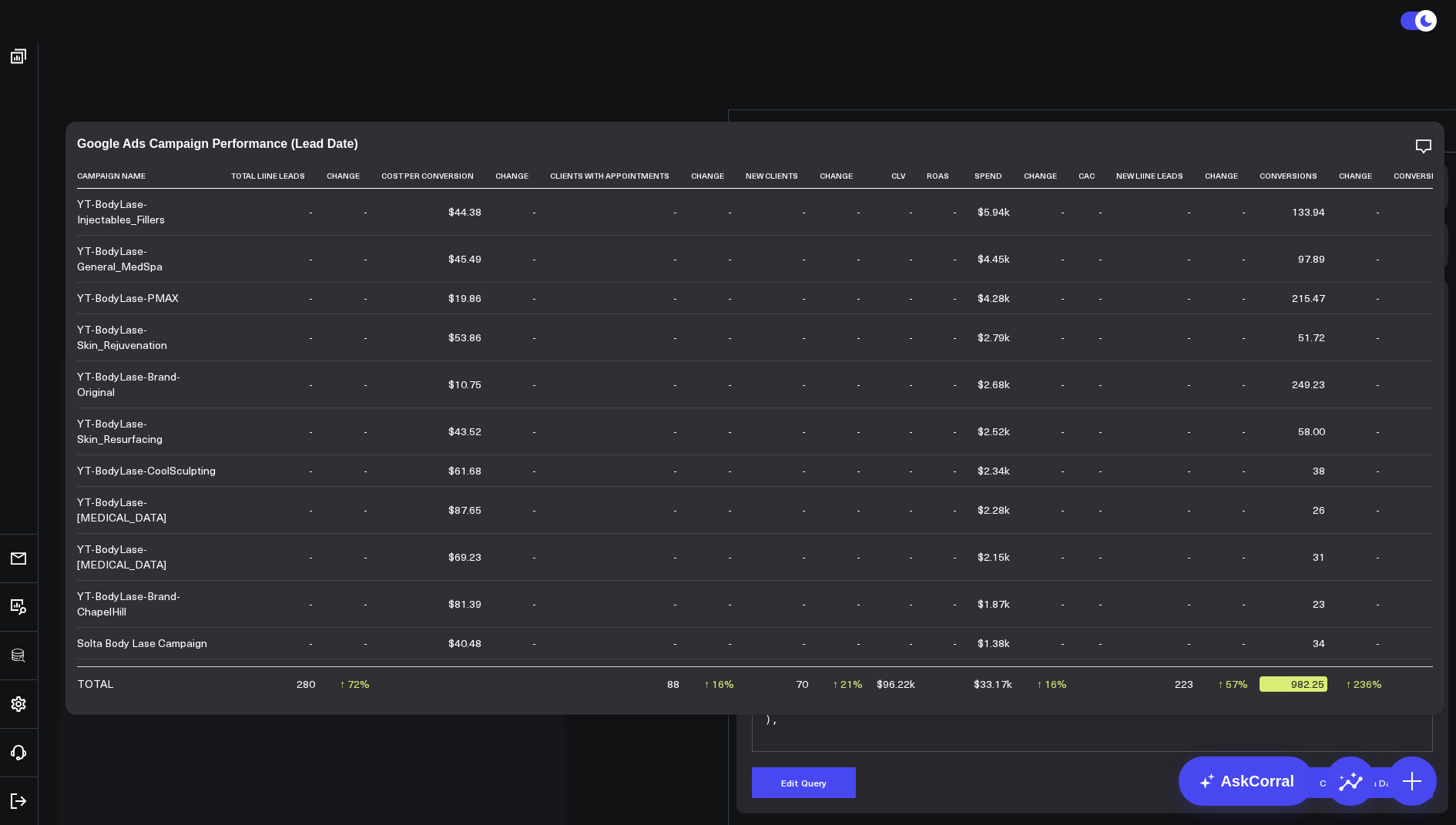
scroll to position [1271, 0]
click at [1427, 122] on icon at bounding box center [1430, 130] width 18 height 18
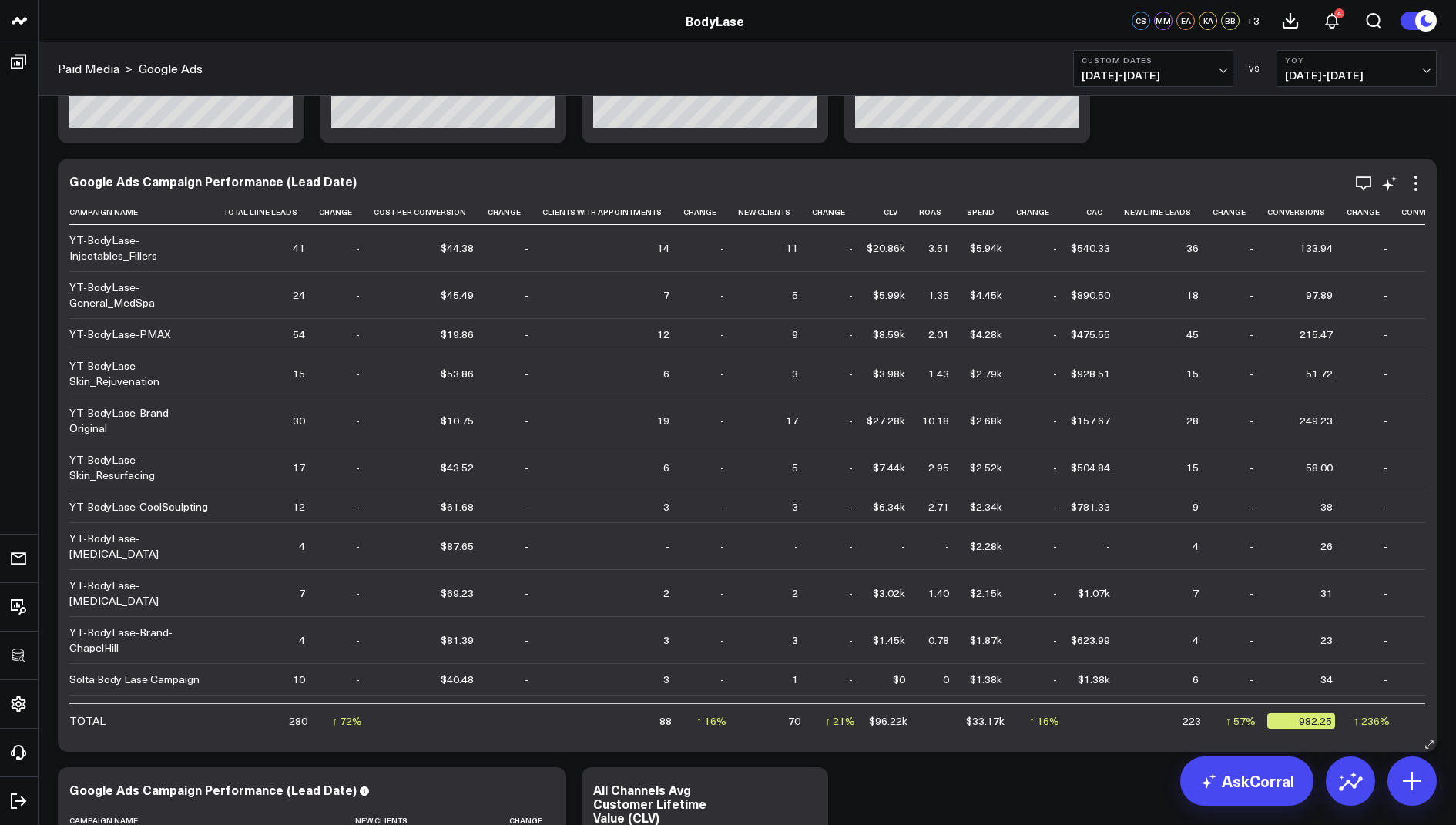
scroll to position [27, 0]
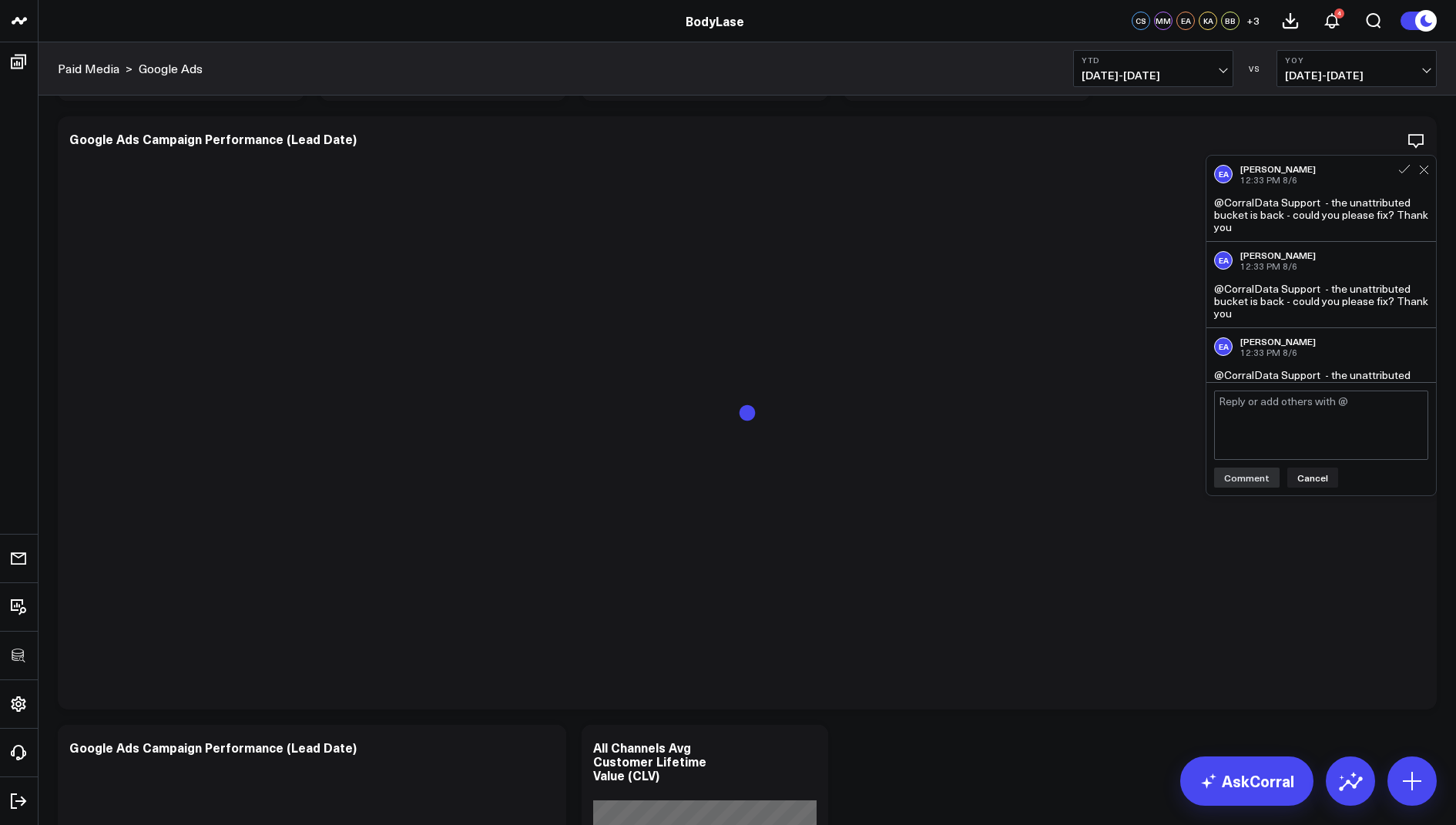
scroll to position [252, 0]
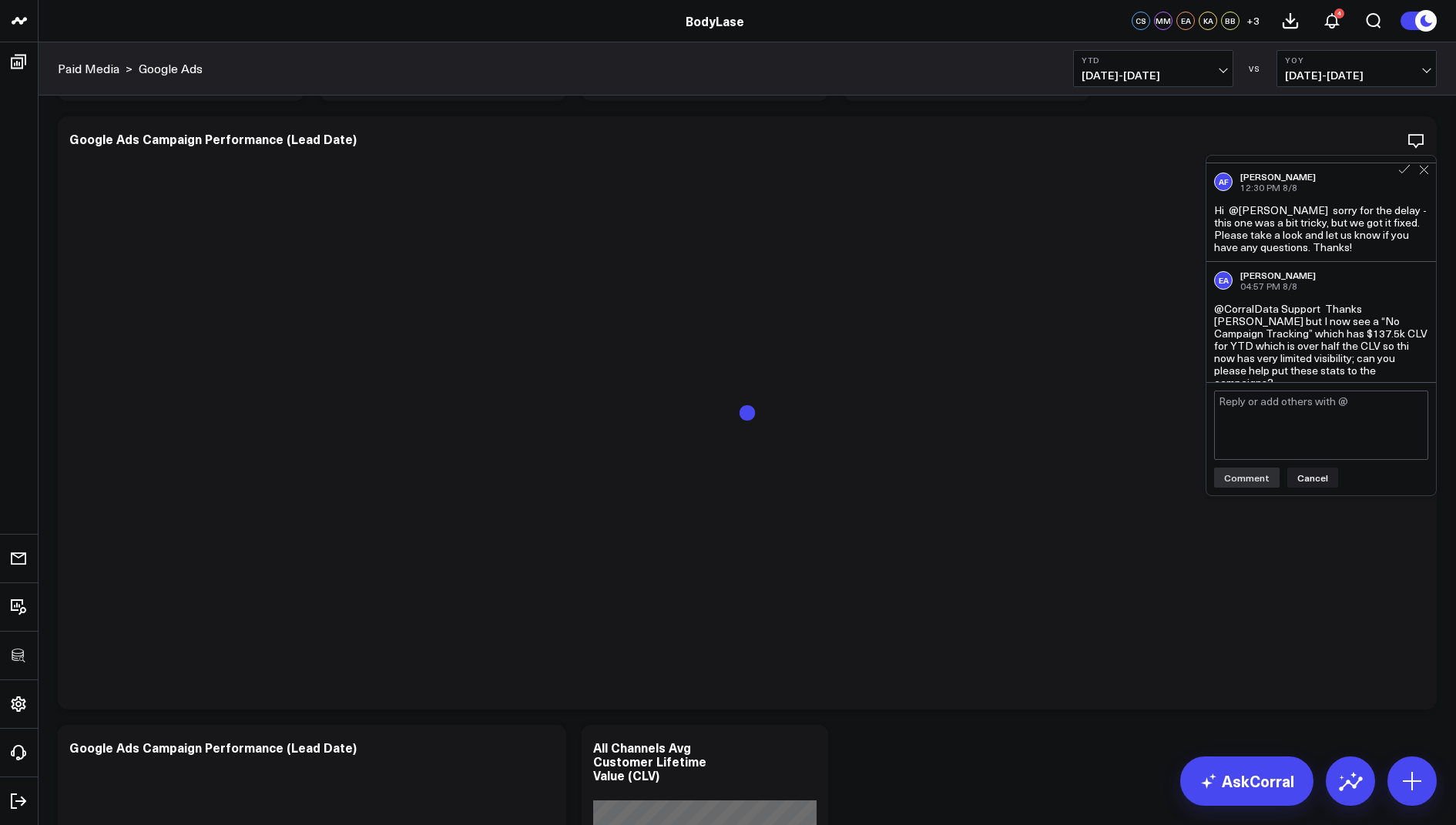
click at [1252, 411] on textarea at bounding box center [1321, 425] width 215 height 69
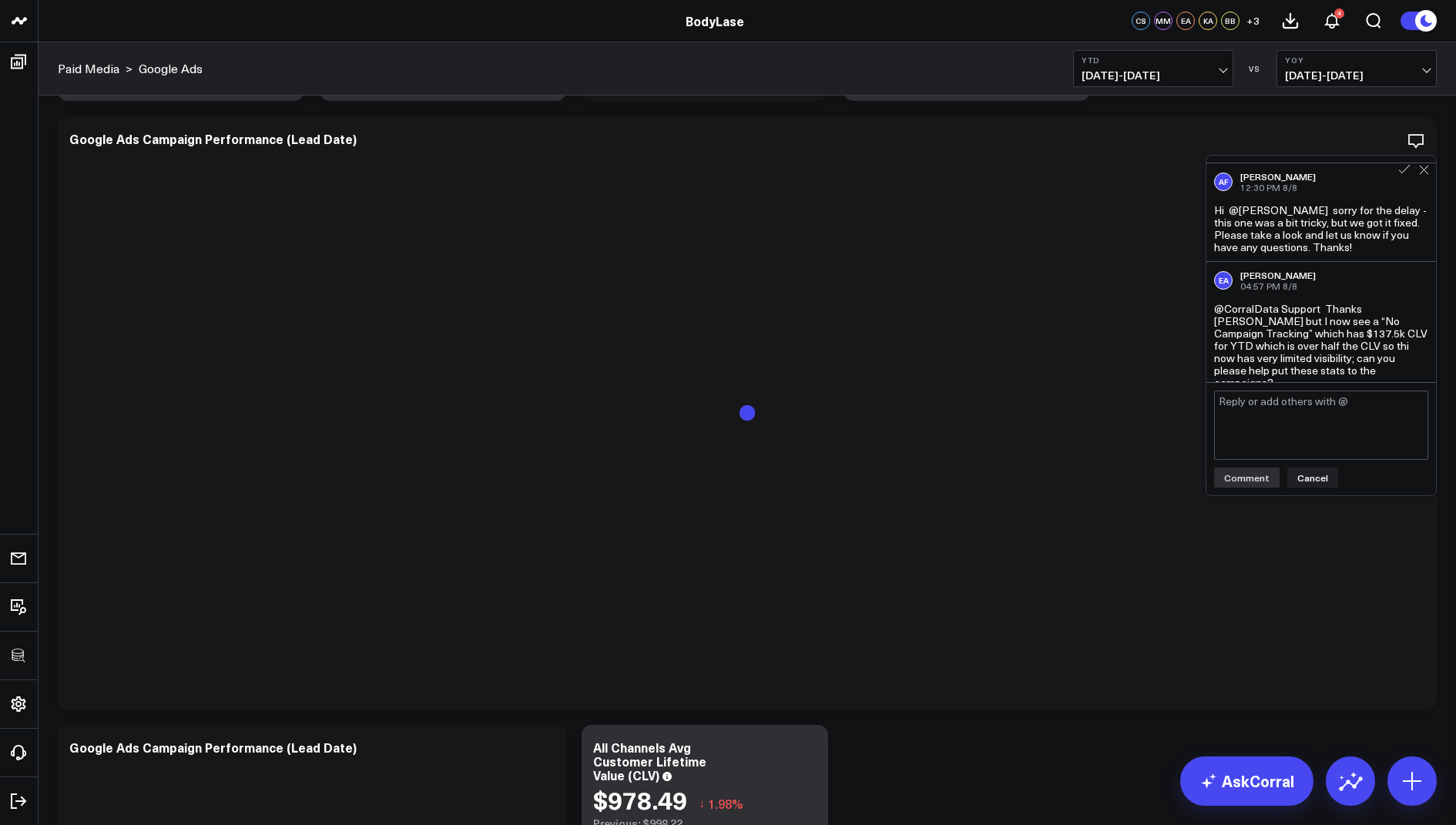
scroll to position [394, 0]
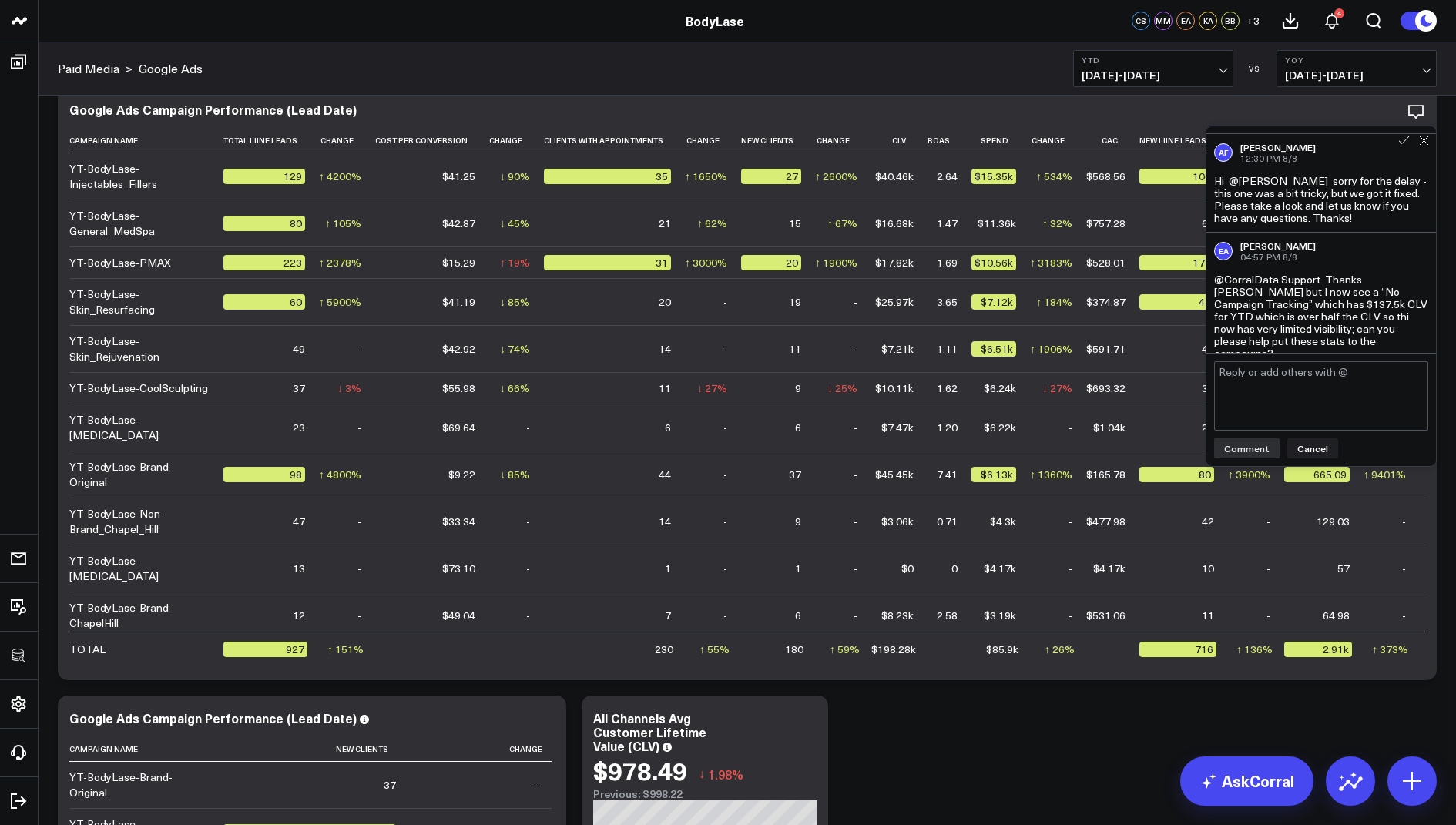
type textarea "h"
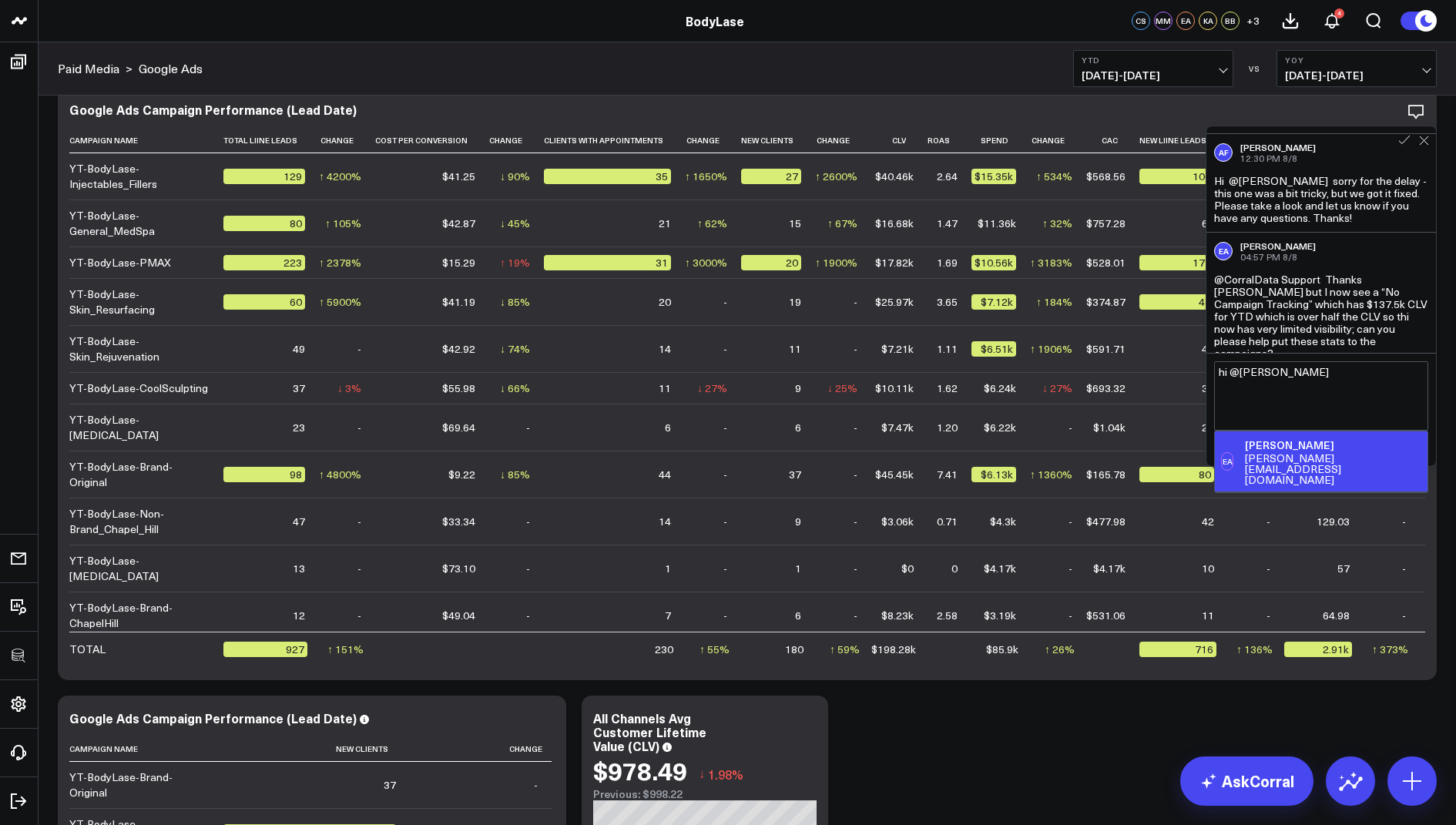
click at [1286, 457] on div "eric@getbodylase.com" at bounding box center [1334, 469] width 177 height 32
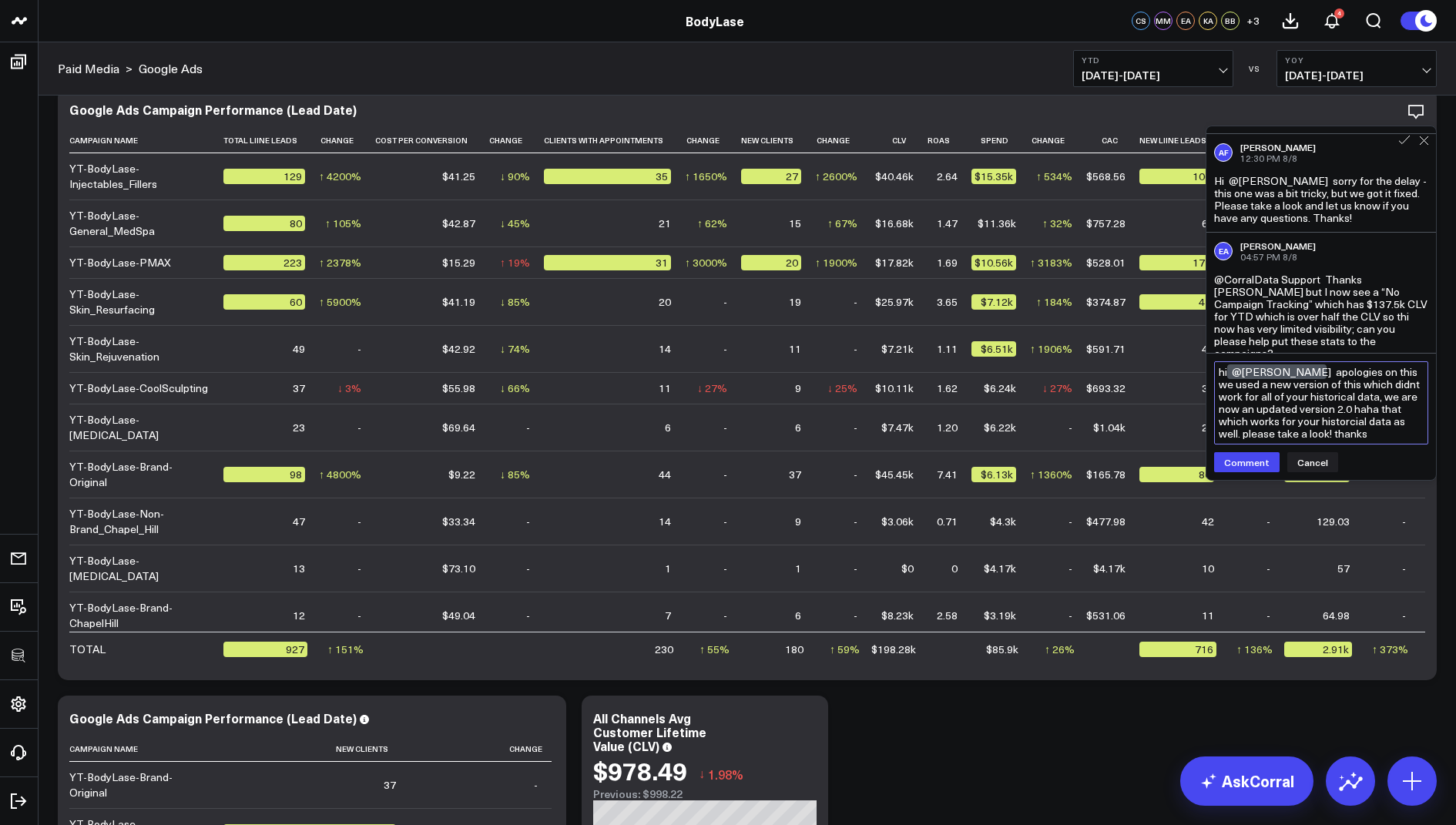
drag, startPoint x: 1387, startPoint y: 432, endPoint x: 1307, endPoint y: 370, distance: 101.2
click at [1307, 370] on textarea "hi @Eric Albright apologies on this we used a new version of this which didnt w…" at bounding box center [1321, 403] width 215 height 84
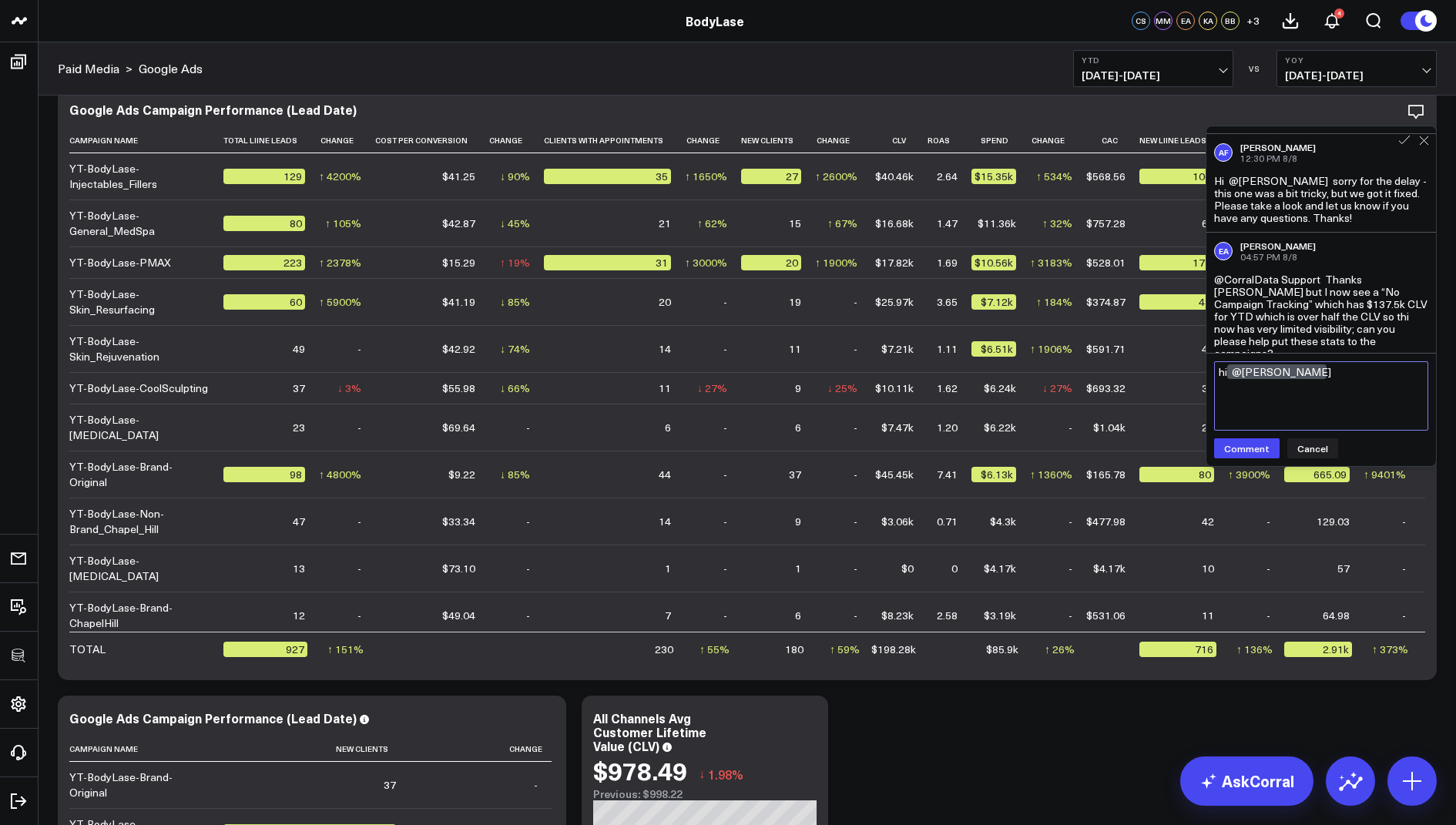
paste textarea "Apologies for this — we used a new version that didn’t work with all of your hi…"
click at [1402, 371] on textarea "hi @Eric Albright Apologies for this — we used a new version that didn’t work w…" at bounding box center [1321, 397] width 215 height 71
click at [1316, 423] on textarea "hi @Eric Albright Apologies for this - we used a new version that didn’t work w…" at bounding box center [1321, 397] width 215 height 71
click at [1423, 411] on textarea "hi @Eric Albright Apologies for this - we used a new version that didn’t work w…" at bounding box center [1321, 397] width 215 height 71
type textarea "hi @Eric Albright Apologies for this - we used a new version that didn’t work w…"
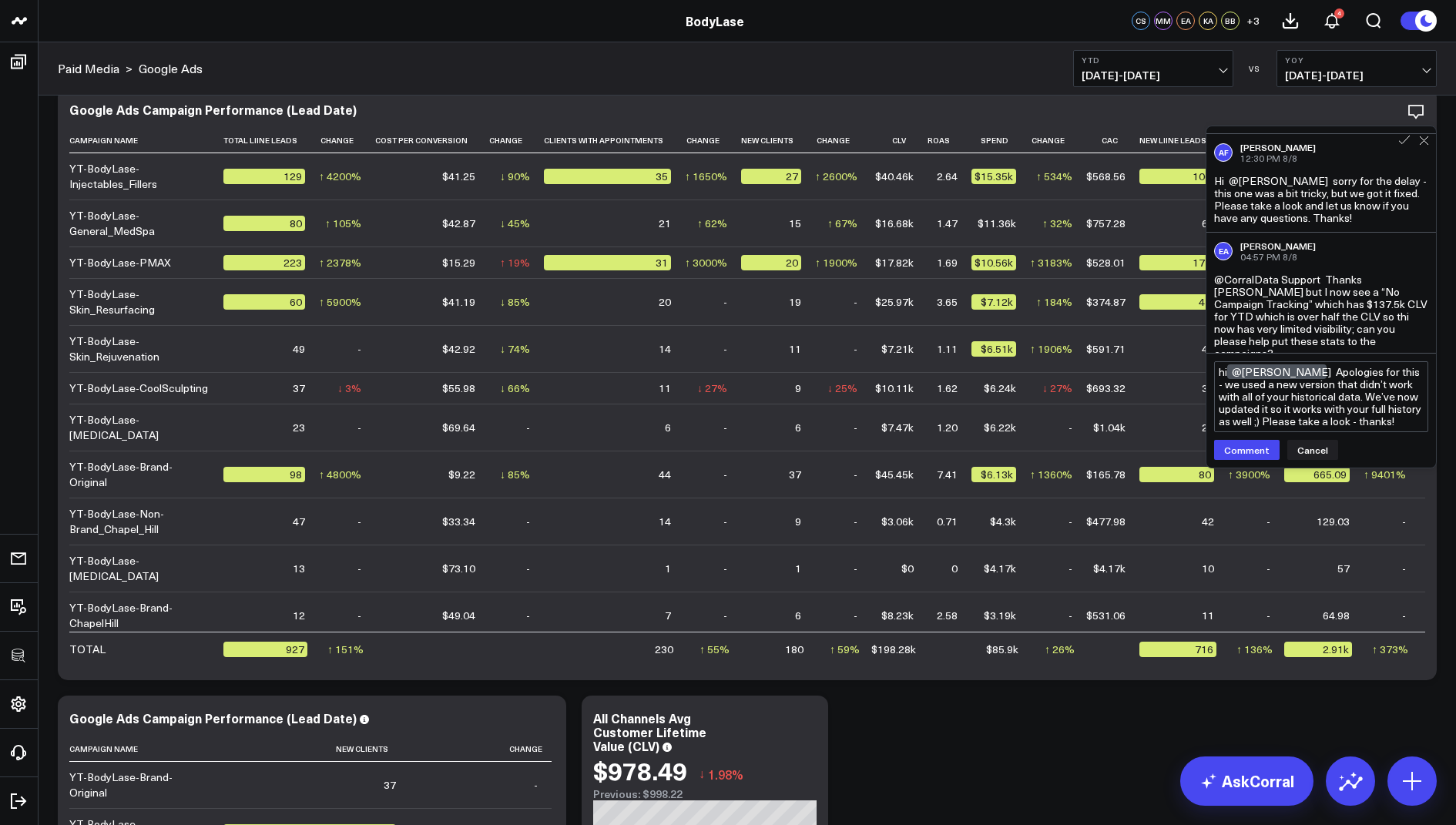
click at [1255, 468] on div "hi @Eric Albright Apologies for this - we used a new version that didn’t work w…" at bounding box center [1321, 411] width 230 height 114
click at [1241, 460] on button "Comment" at bounding box center [1246, 450] width 65 height 20
